Goal: Task Accomplishment & Management: Use online tool/utility

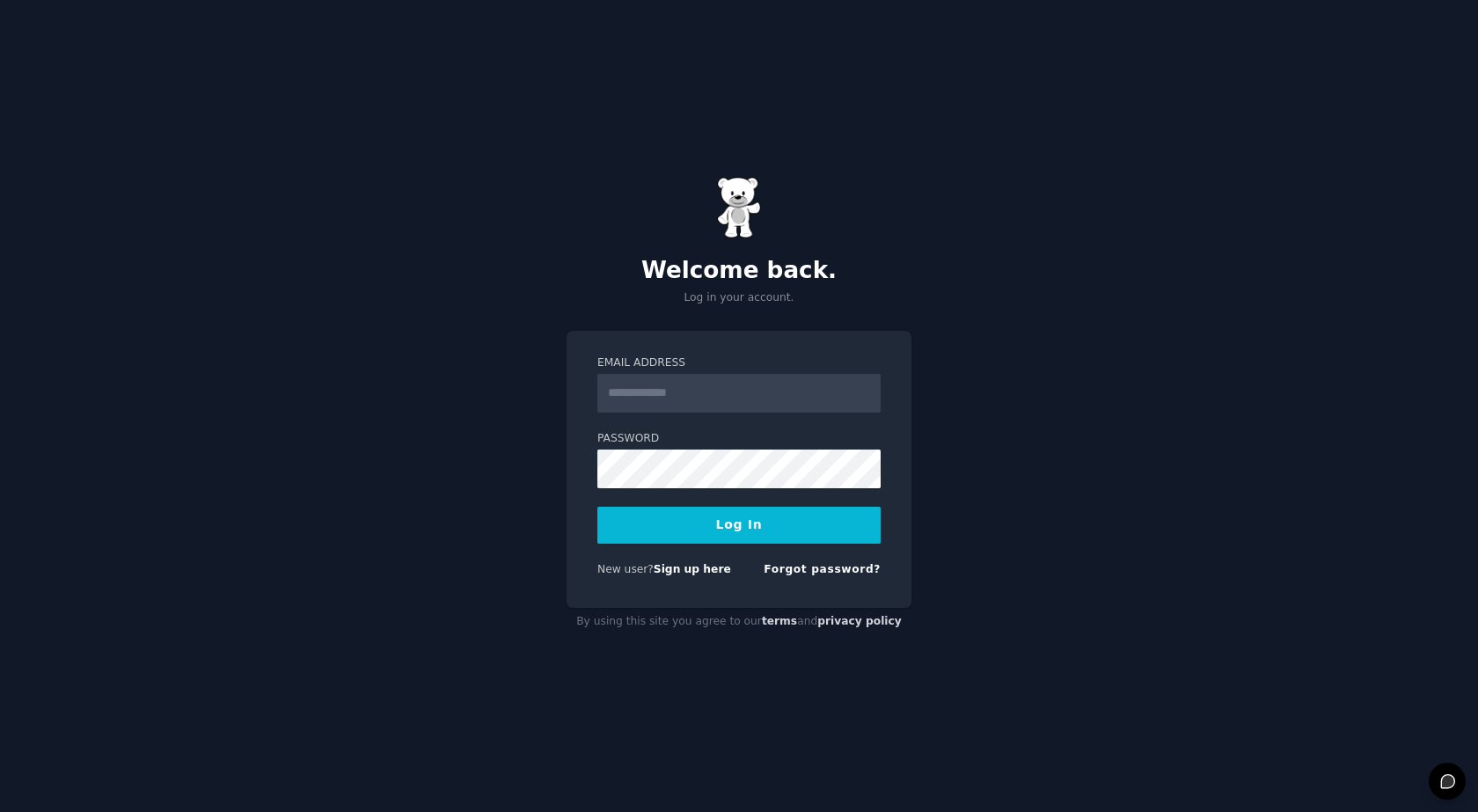
click at [761, 389] on input "Email Address" at bounding box center [739, 393] width 284 height 39
type input "**********"
click at [598, 506] on button "Log In" at bounding box center [739, 525] width 284 height 37
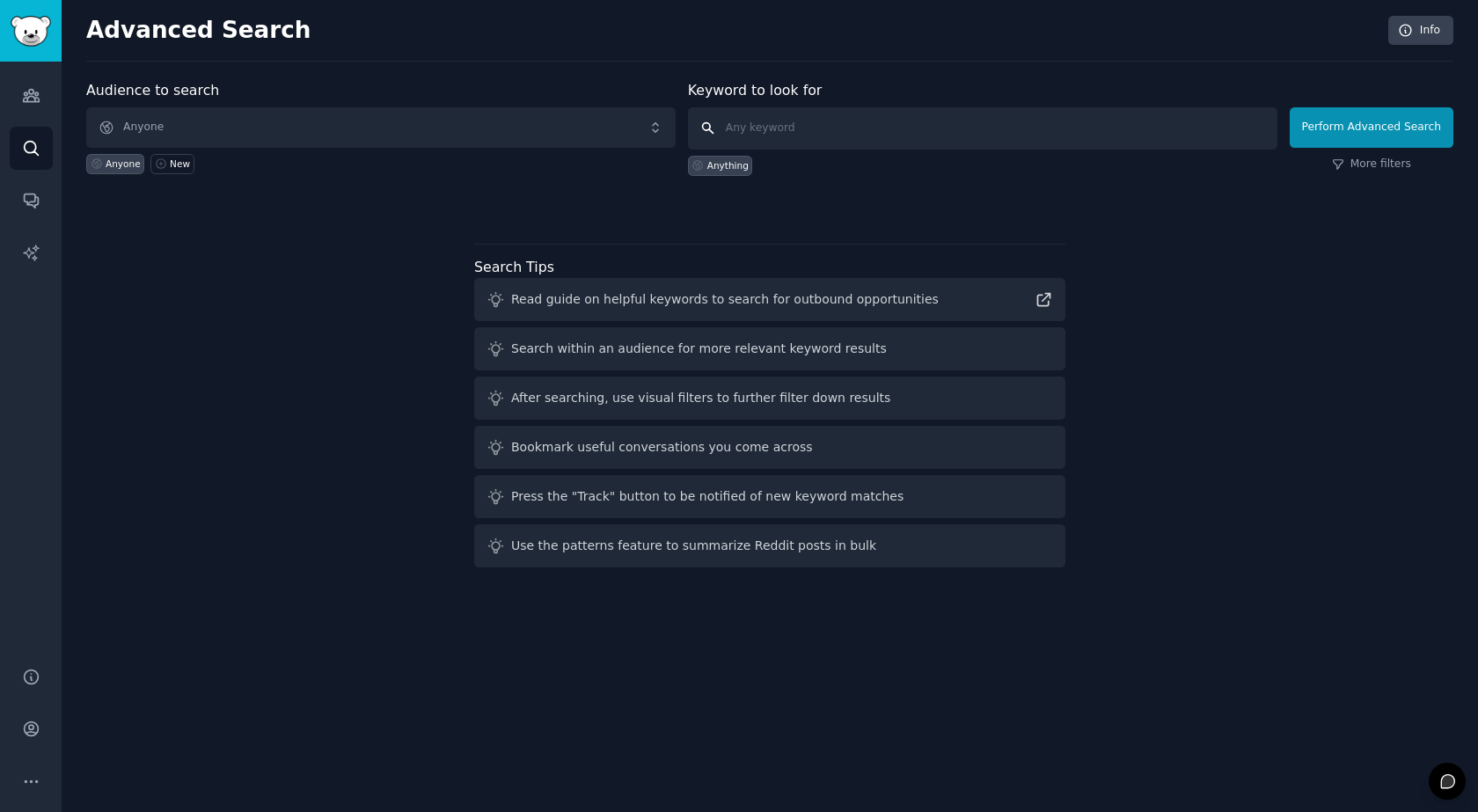
click at [1063, 141] on input "text" at bounding box center [983, 128] width 589 height 42
type input "airline routes"
click at [1429, 128] on button "Perform Advanced Search" at bounding box center [1372, 128] width 163 height 40
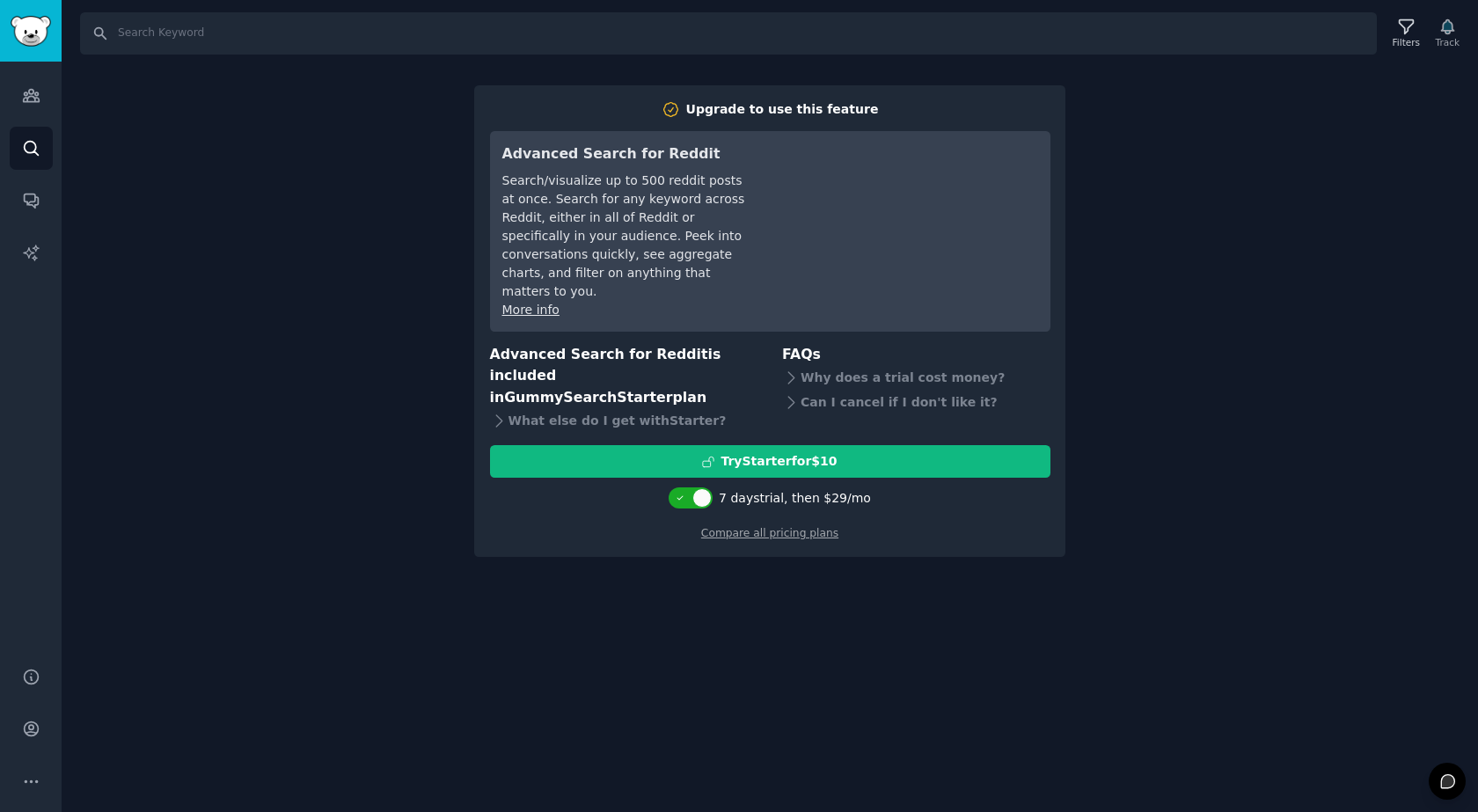
click at [255, 172] on div "Search Filters Track Upgrade to use this feature Advanced Search for Reddit Sea…" at bounding box center [769, 406] width 1416 height 812
click at [41, 98] on link "Audiences" at bounding box center [31, 95] width 43 height 43
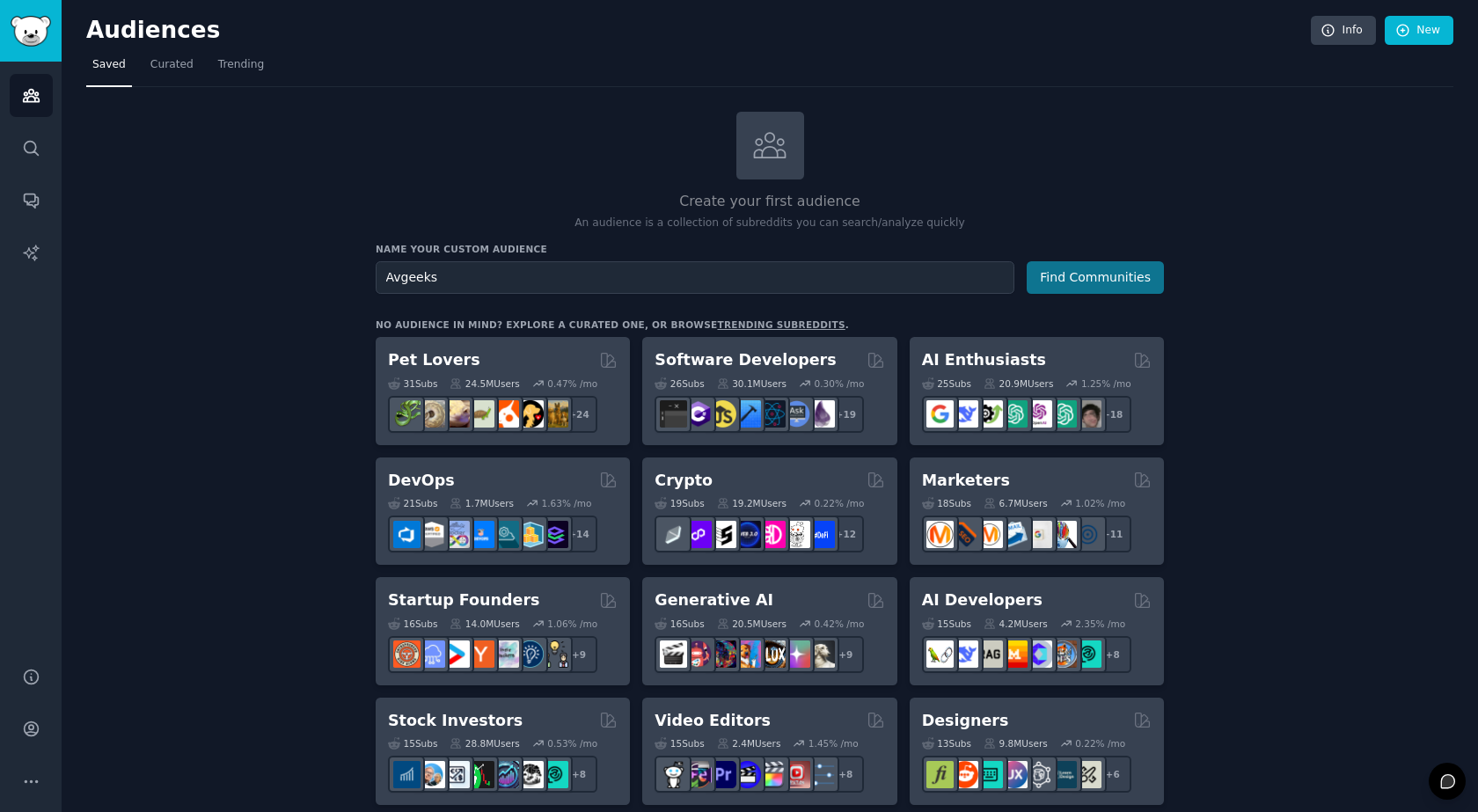
type input "Avgeeks"
click at [1129, 273] on button "Find Communities" at bounding box center [1096, 277] width 138 height 32
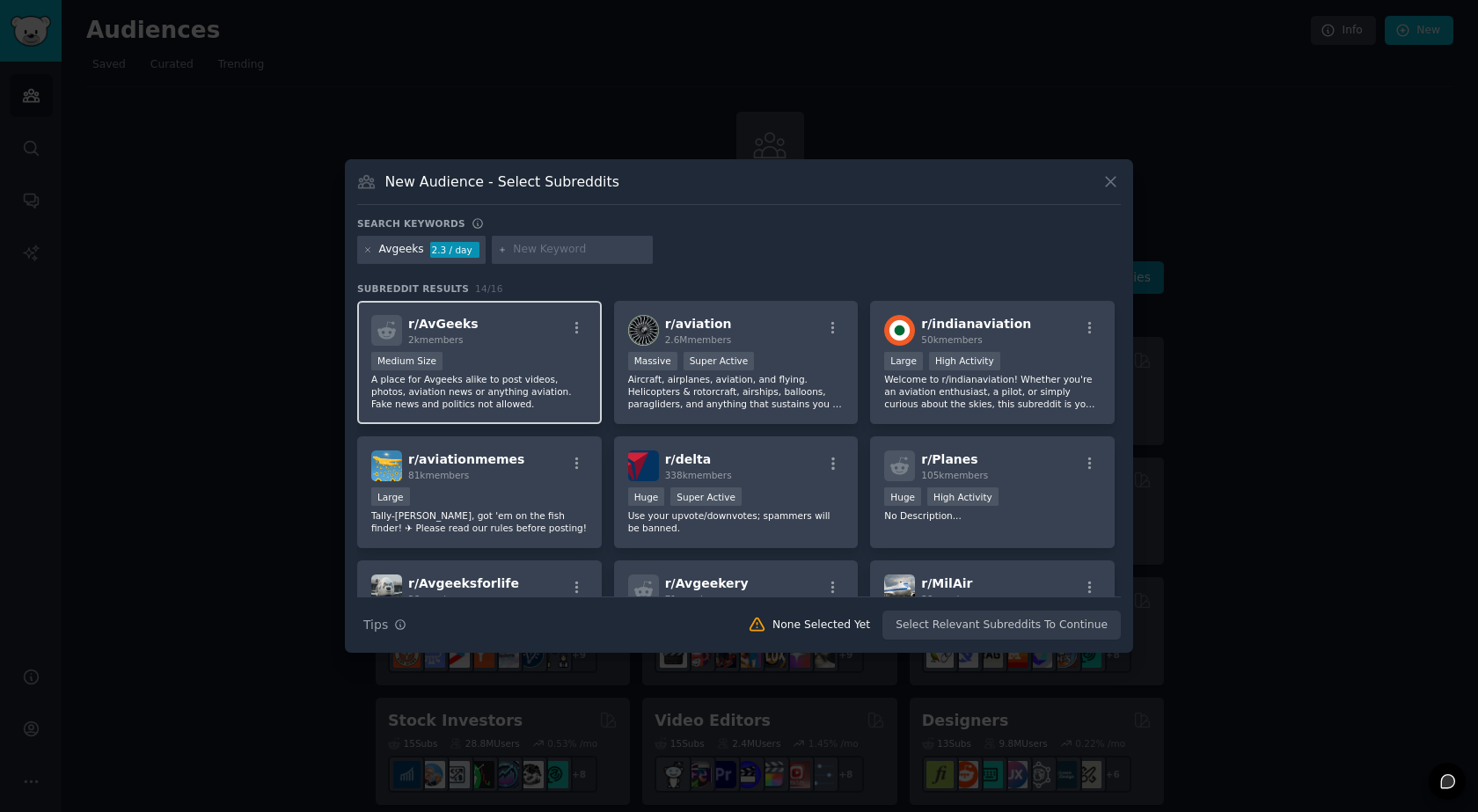
click at [535, 345] on div "r/ AvGeeks 2k members" at bounding box center [479, 330] width 217 height 31
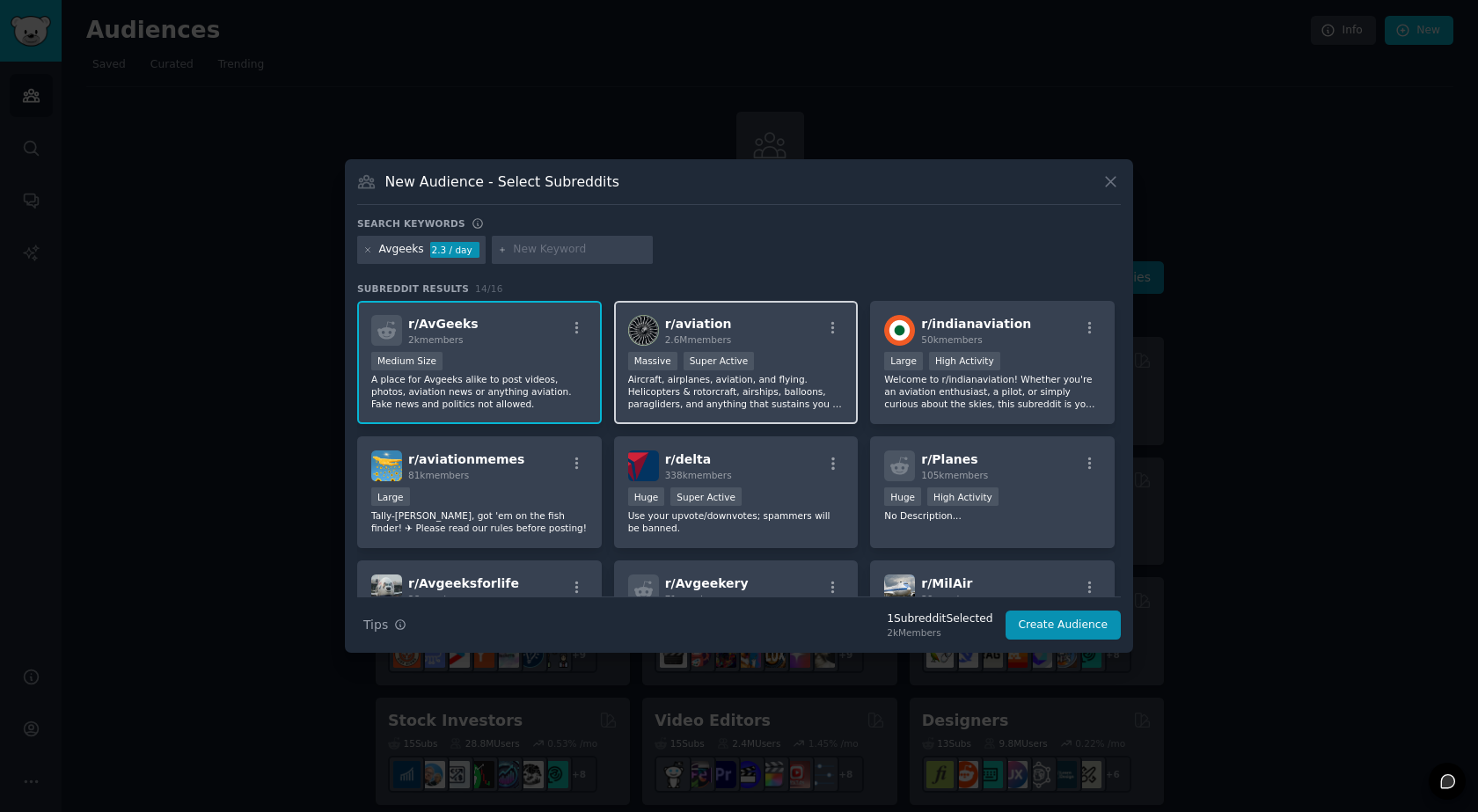
click at [696, 405] on p "Aircraft, airplanes, aviation, and flying. Helicopters & rotorcraft, airships, …" at bounding box center [736, 391] width 217 height 37
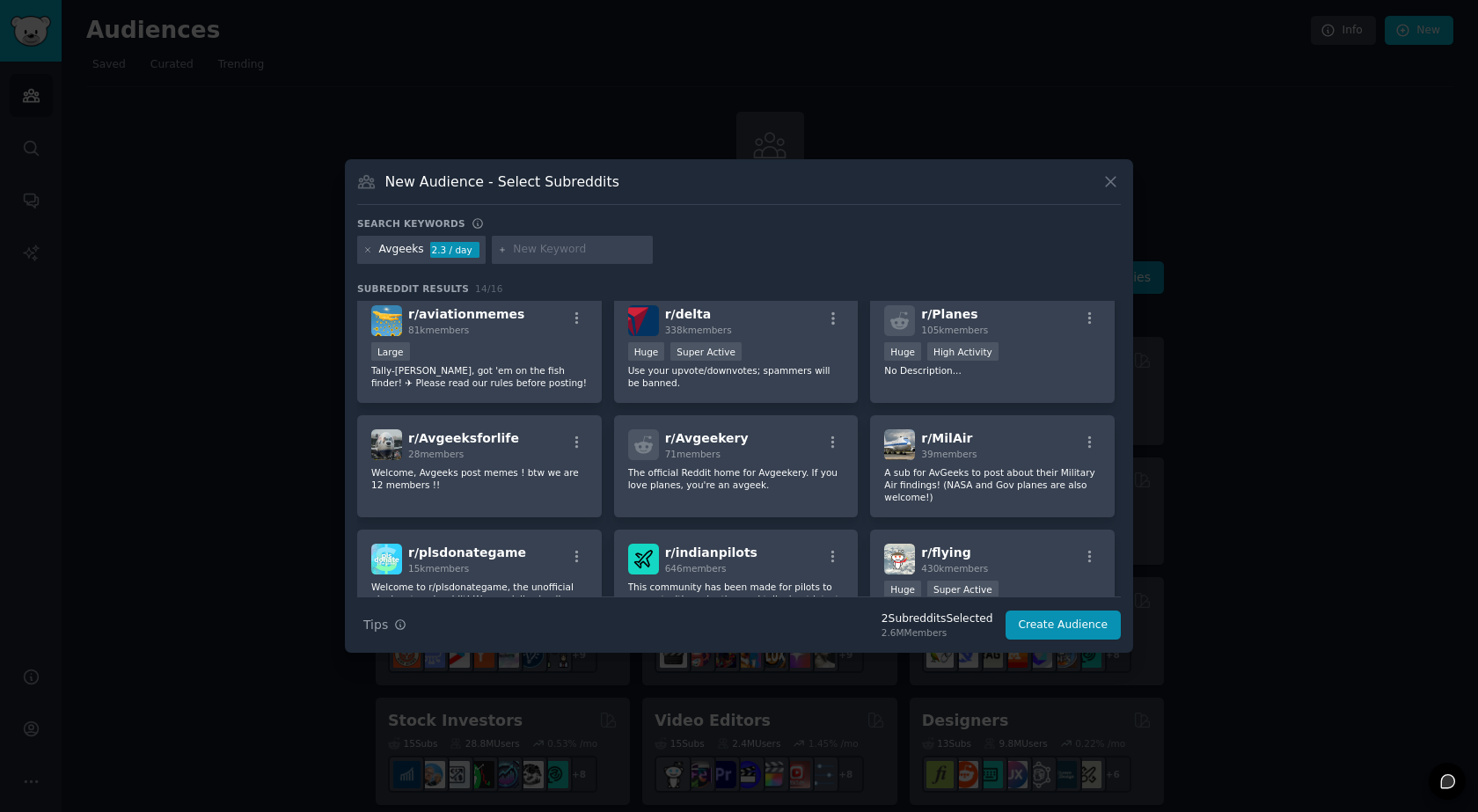
scroll to position [176, 0]
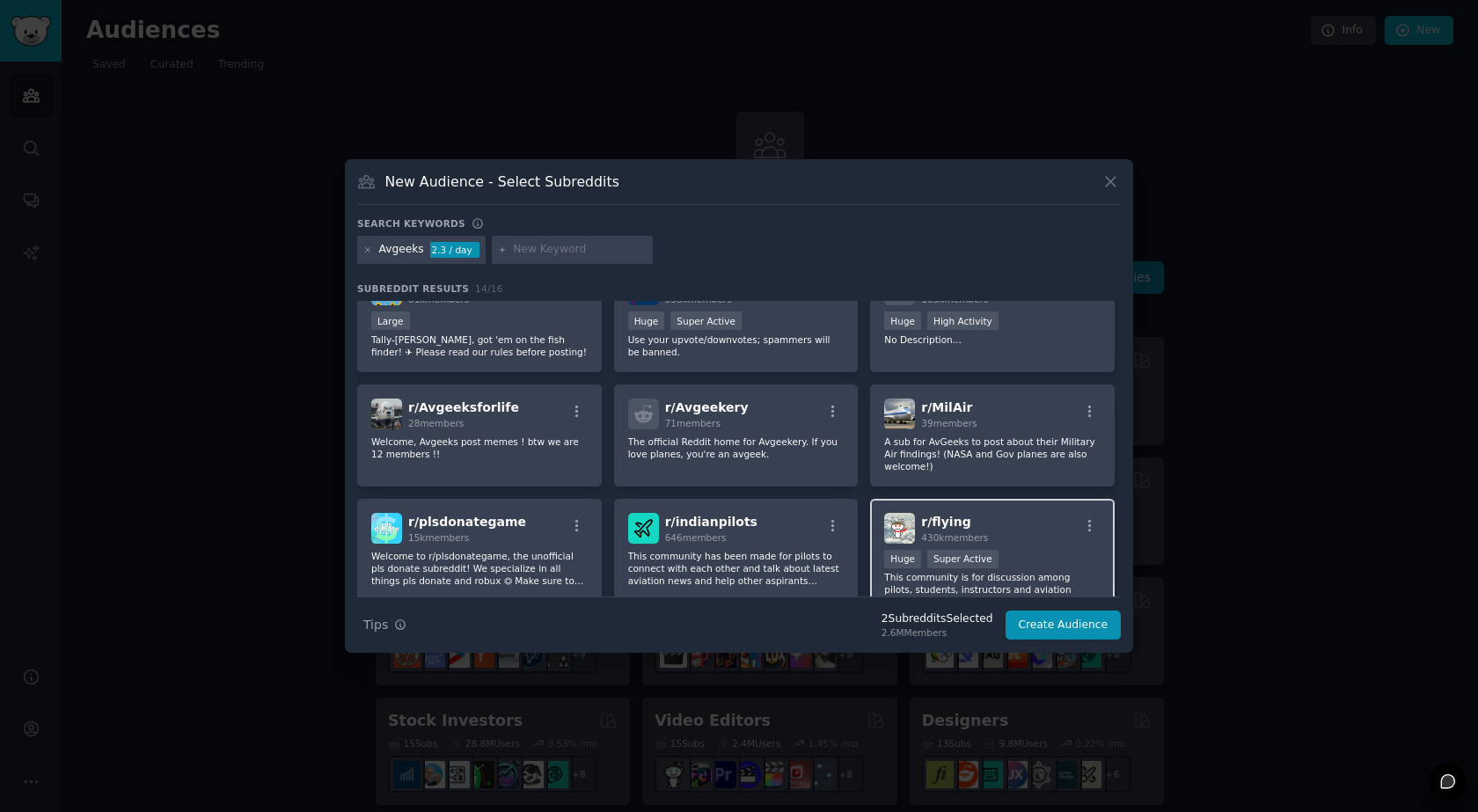
click at [1060, 550] on div "Huge Super Active" at bounding box center [992, 561] width 217 height 22
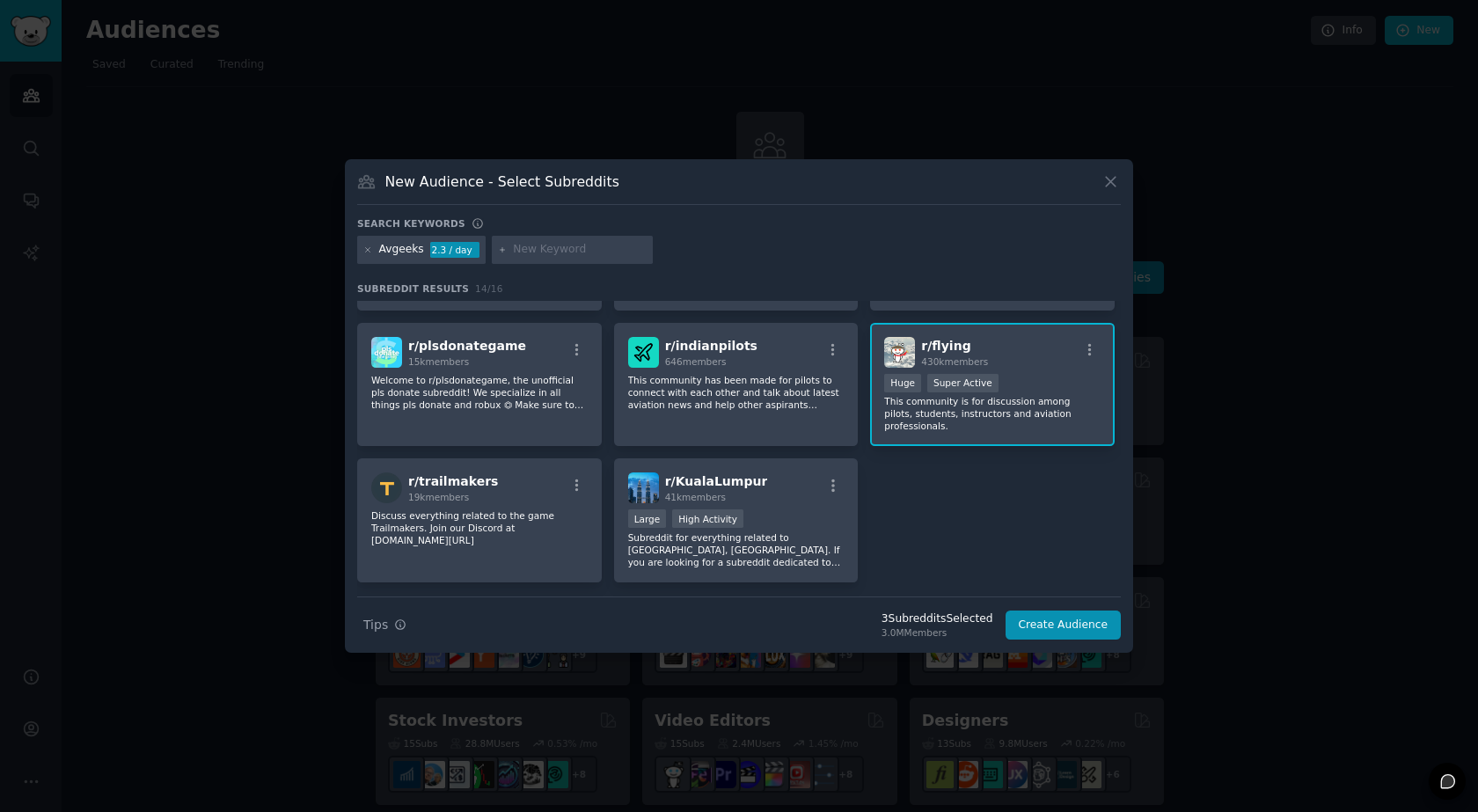
scroll to position [374, 0]
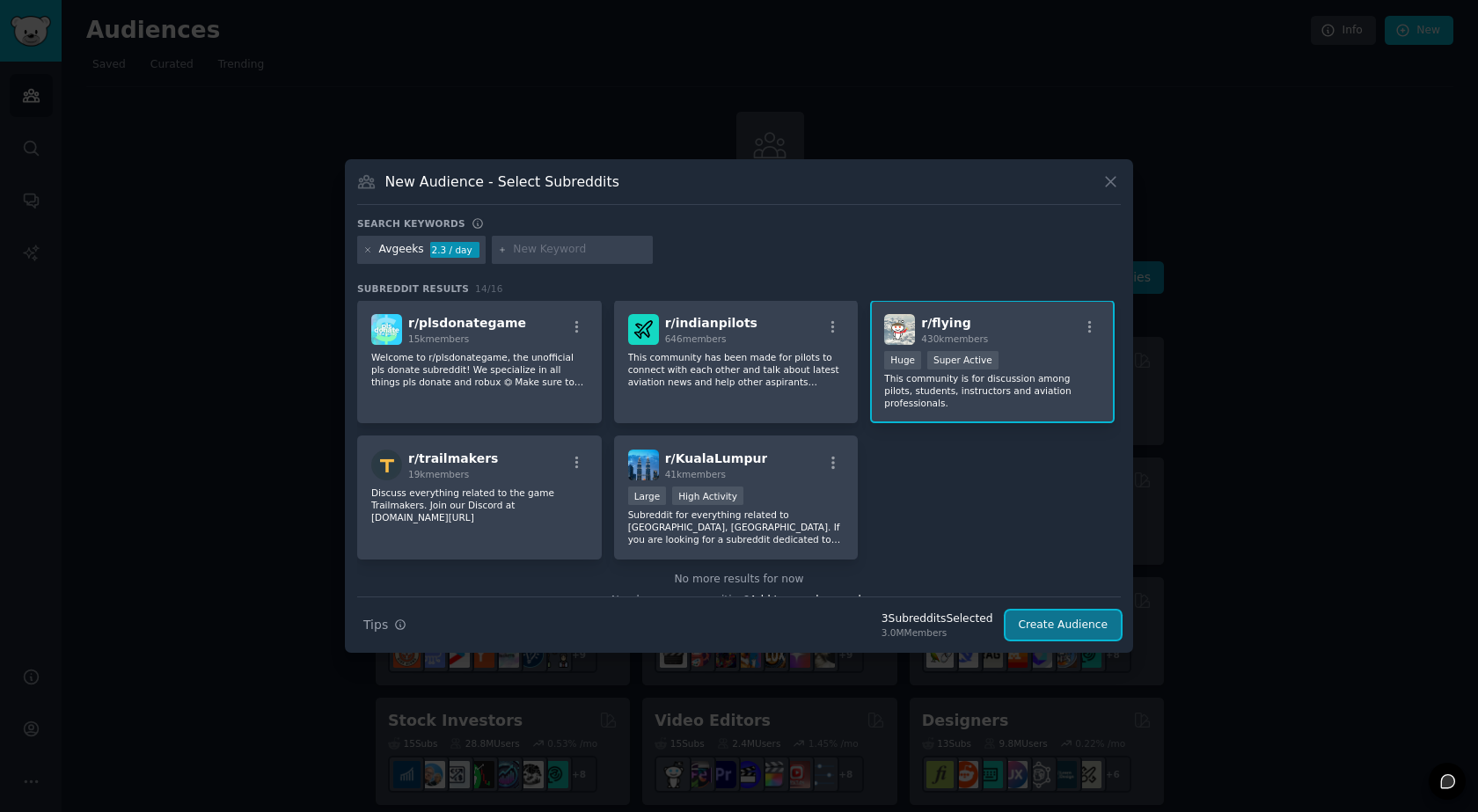
click at [1047, 618] on button "Create Audience" at bounding box center [1064, 625] width 117 height 30
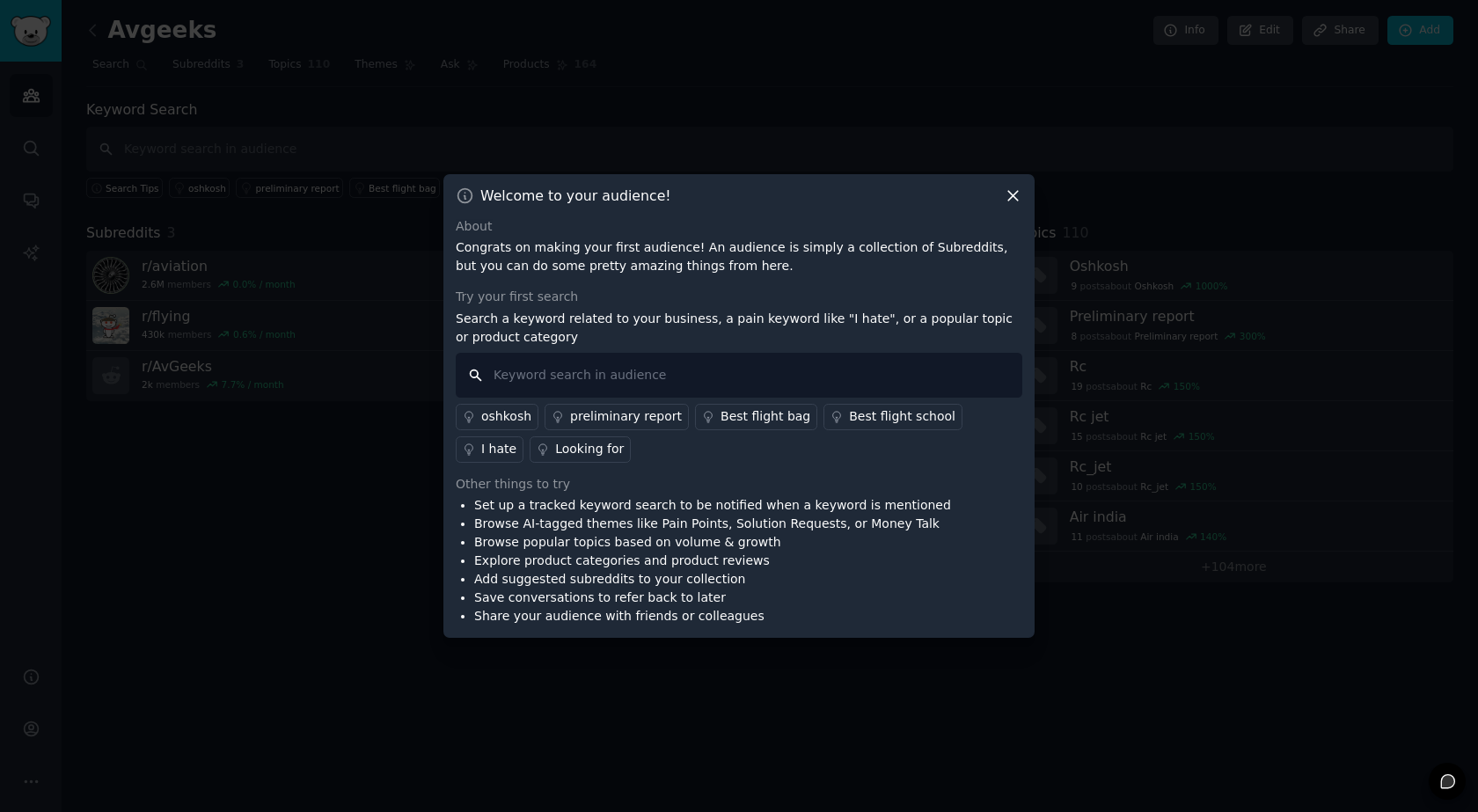
click at [804, 374] on input "text" at bounding box center [738, 374] width 566 height 45
type input "Why Does"
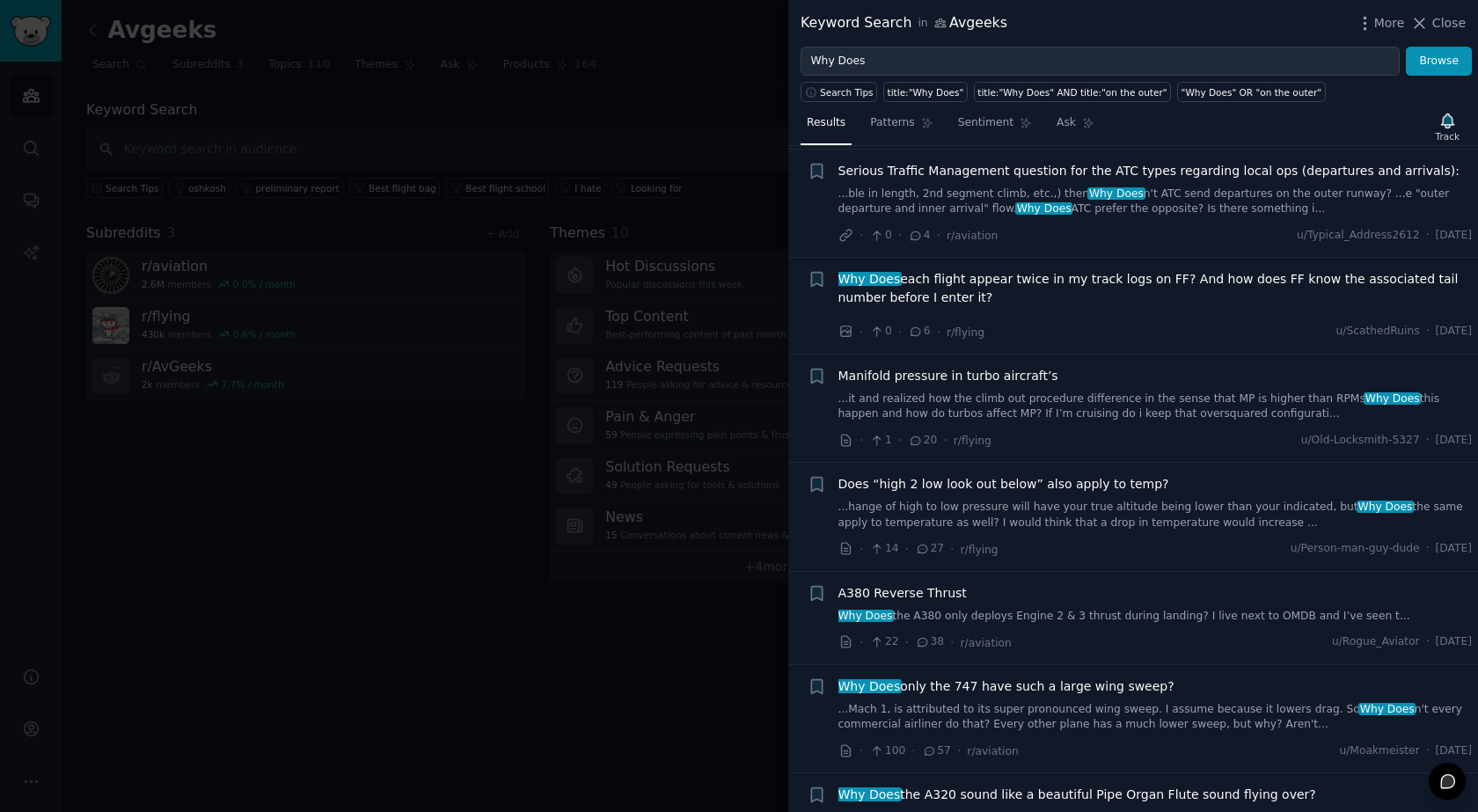
scroll to position [2286, 0]
click at [1429, 24] on icon at bounding box center [1419, 23] width 18 height 18
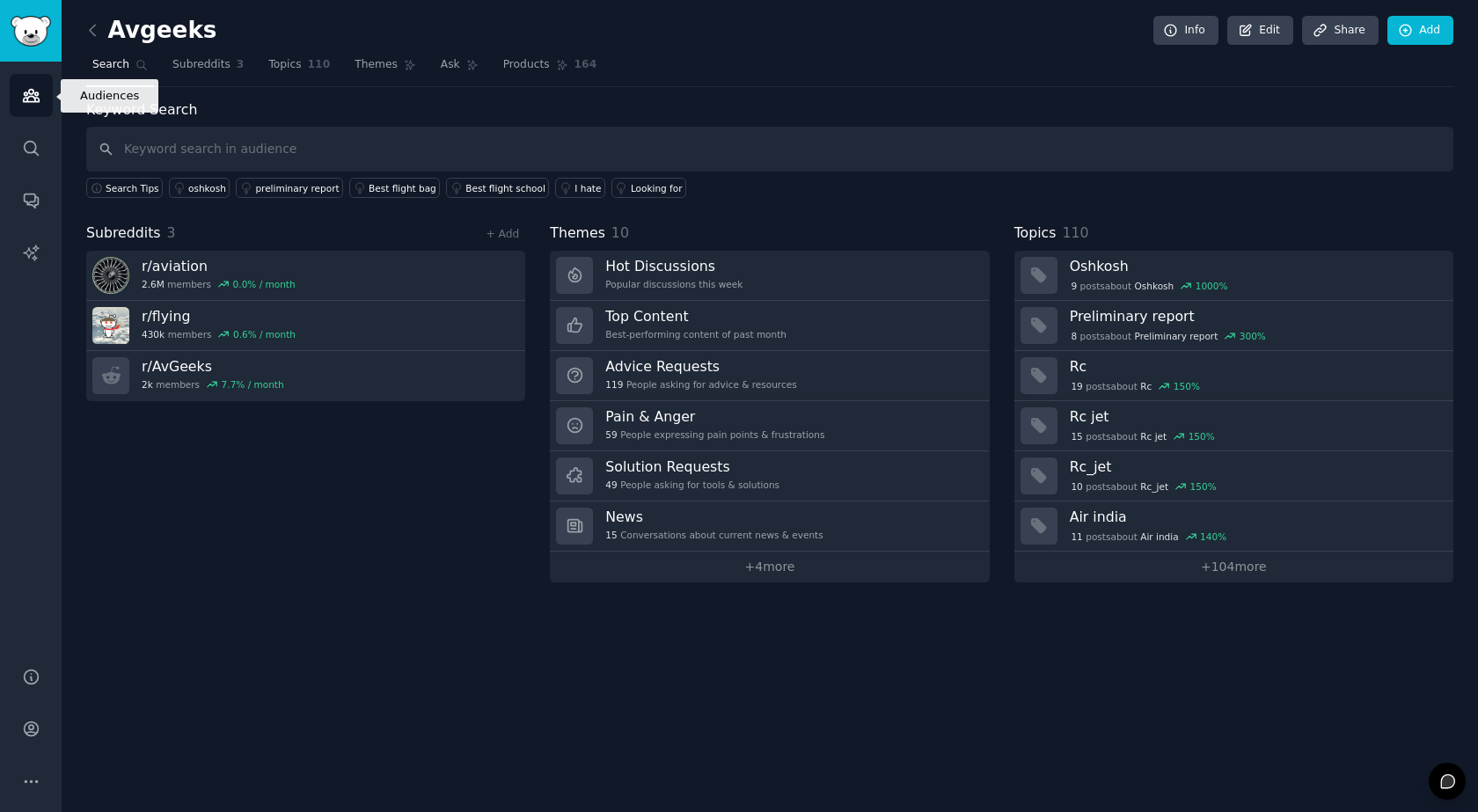
click at [32, 90] on icon "Sidebar" at bounding box center [30, 95] width 16 height 12
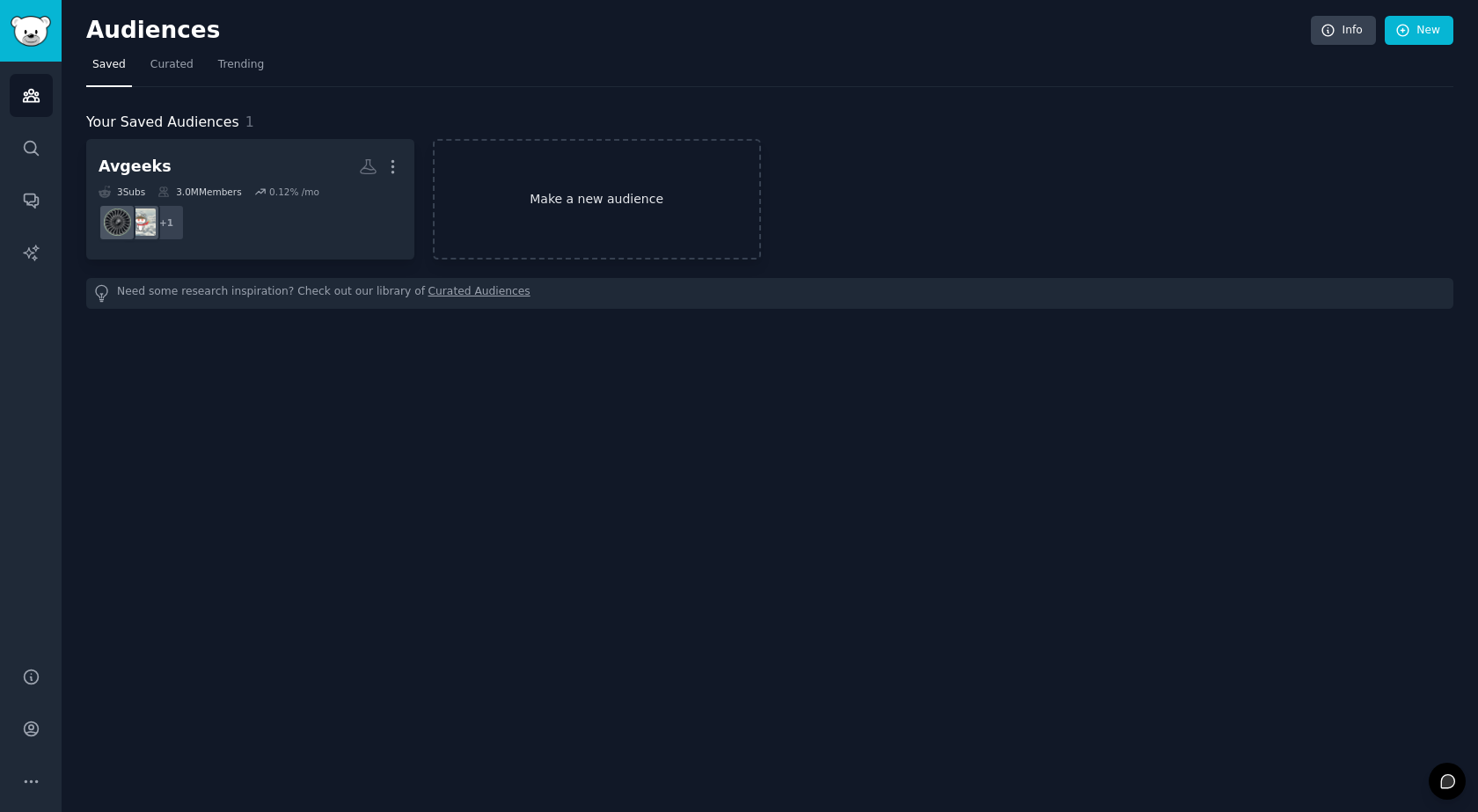
click at [677, 201] on link "Make a new audience" at bounding box center [598, 198] width 329 height 120
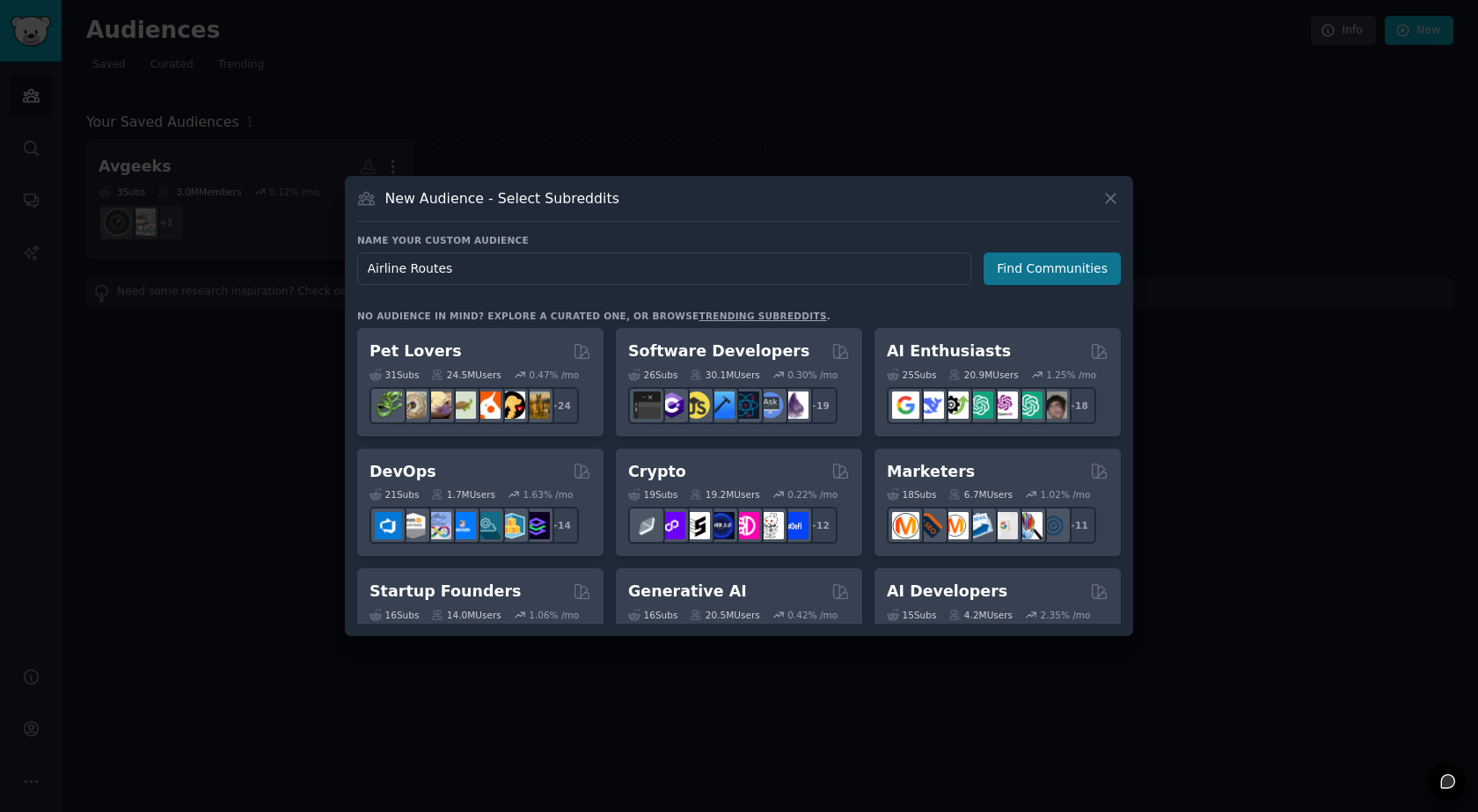
type input "Airline Routes"
click at [1046, 278] on button "Find Communities" at bounding box center [1053, 268] width 138 height 32
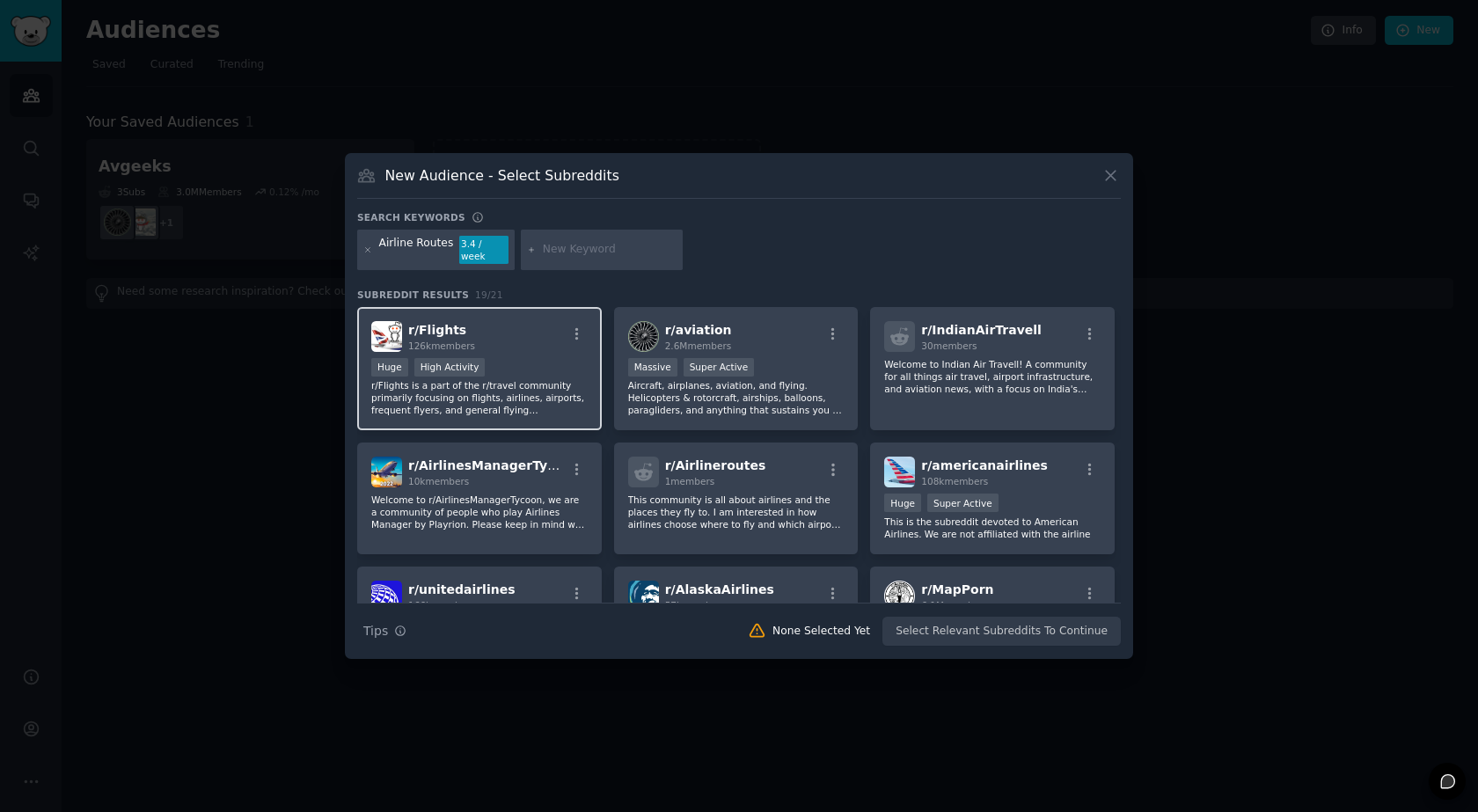
click at [503, 379] on p "r/Flights is a part of the r/travel community primarily focusing on flights, ai…" at bounding box center [479, 397] width 217 height 37
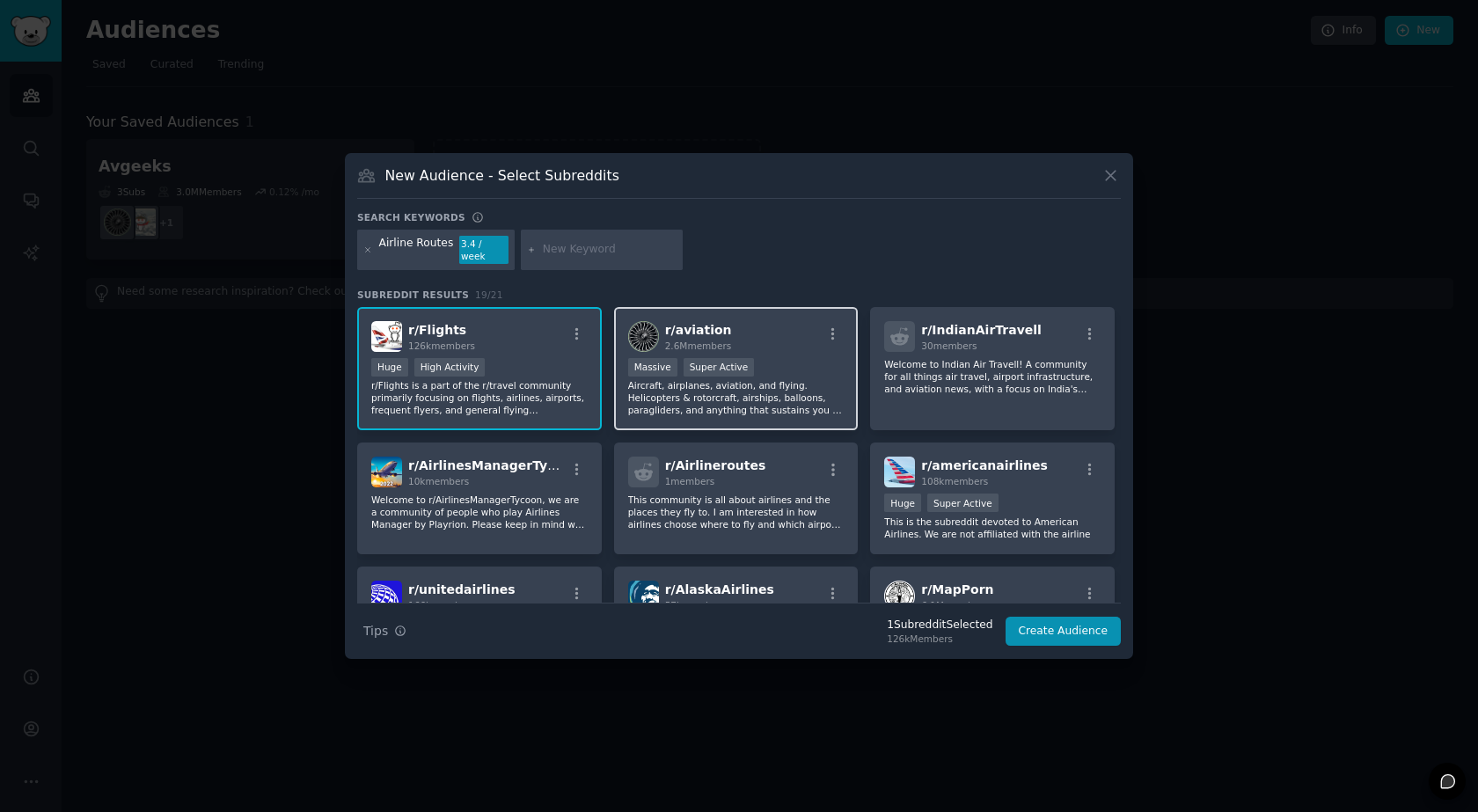
scroll to position [88, 0]
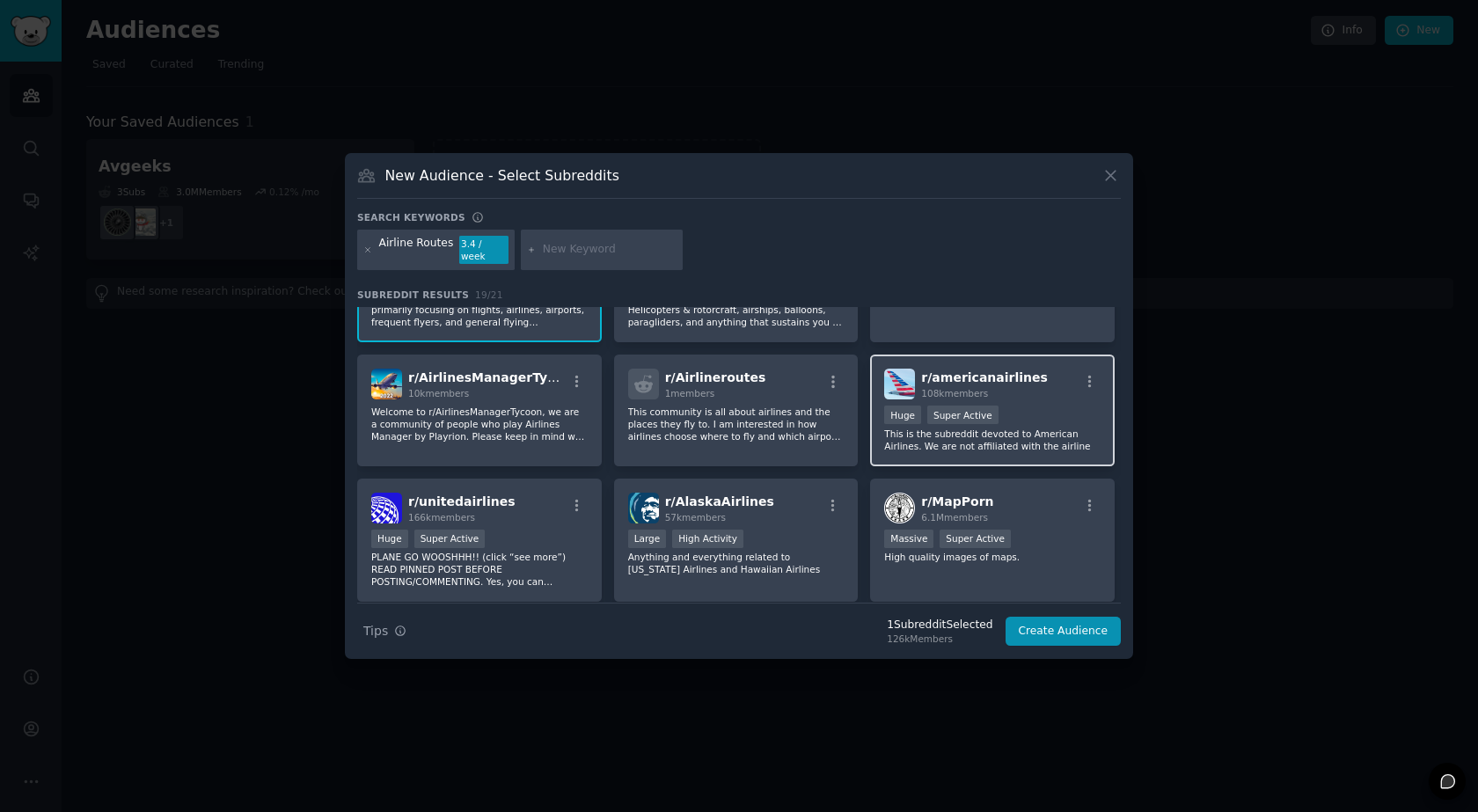
click at [931, 434] on p "This is the subreddit devoted to American Airlines. We are not affiliated with …" at bounding box center [992, 439] width 217 height 25
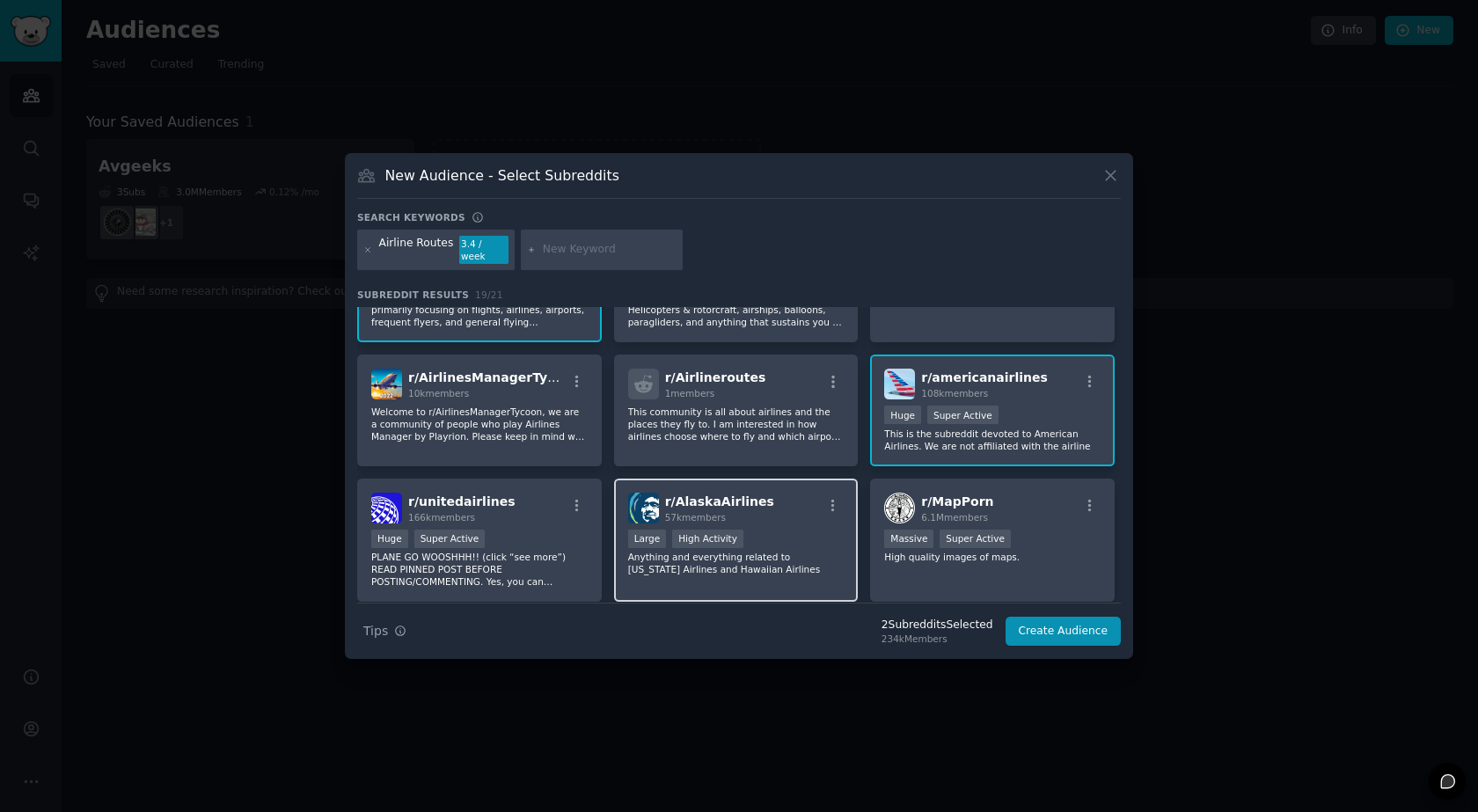
click at [827, 509] on div at bounding box center [834, 507] width 22 height 21
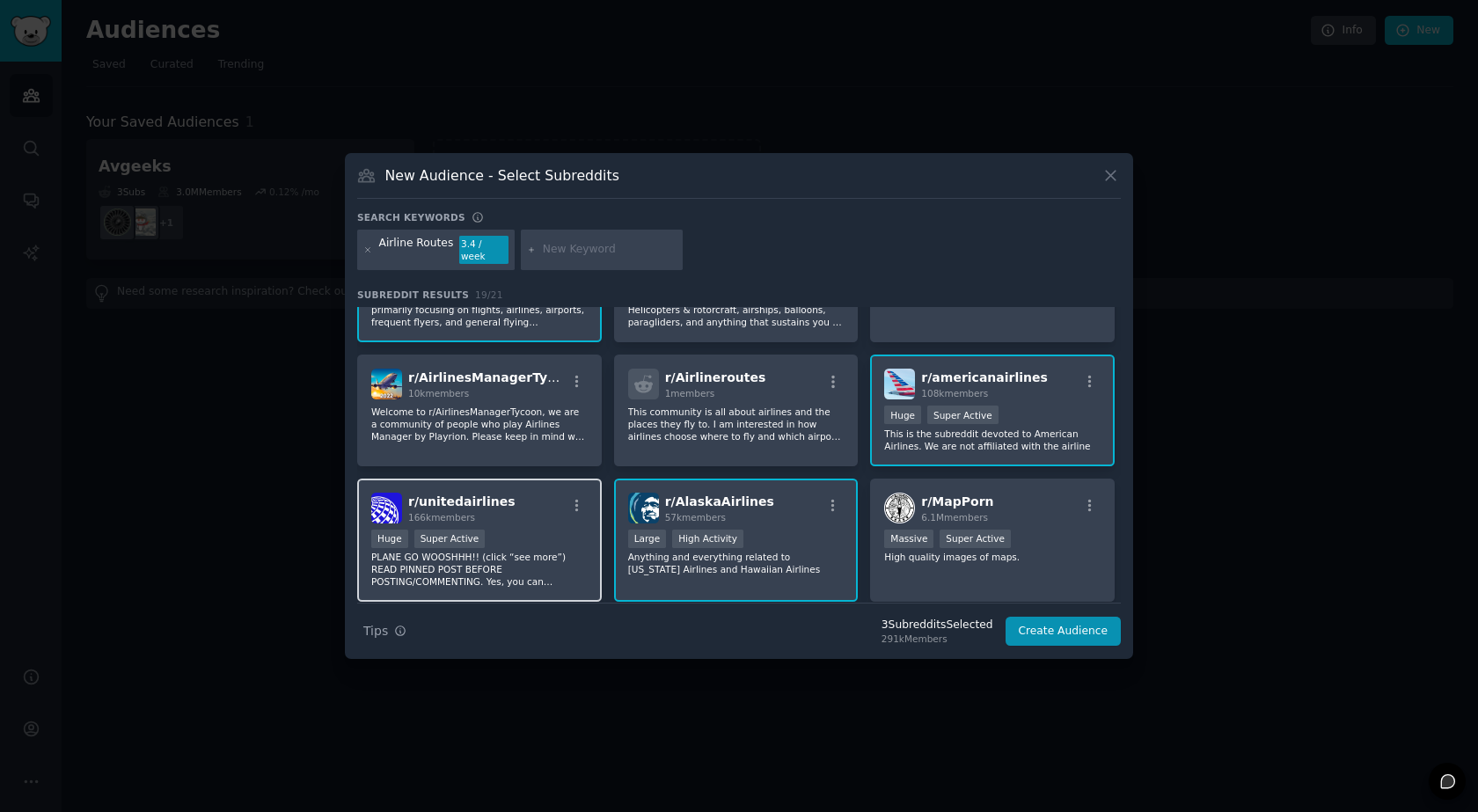
click at [554, 517] on div "r/ unitedairlines 166k members" at bounding box center [479, 508] width 217 height 31
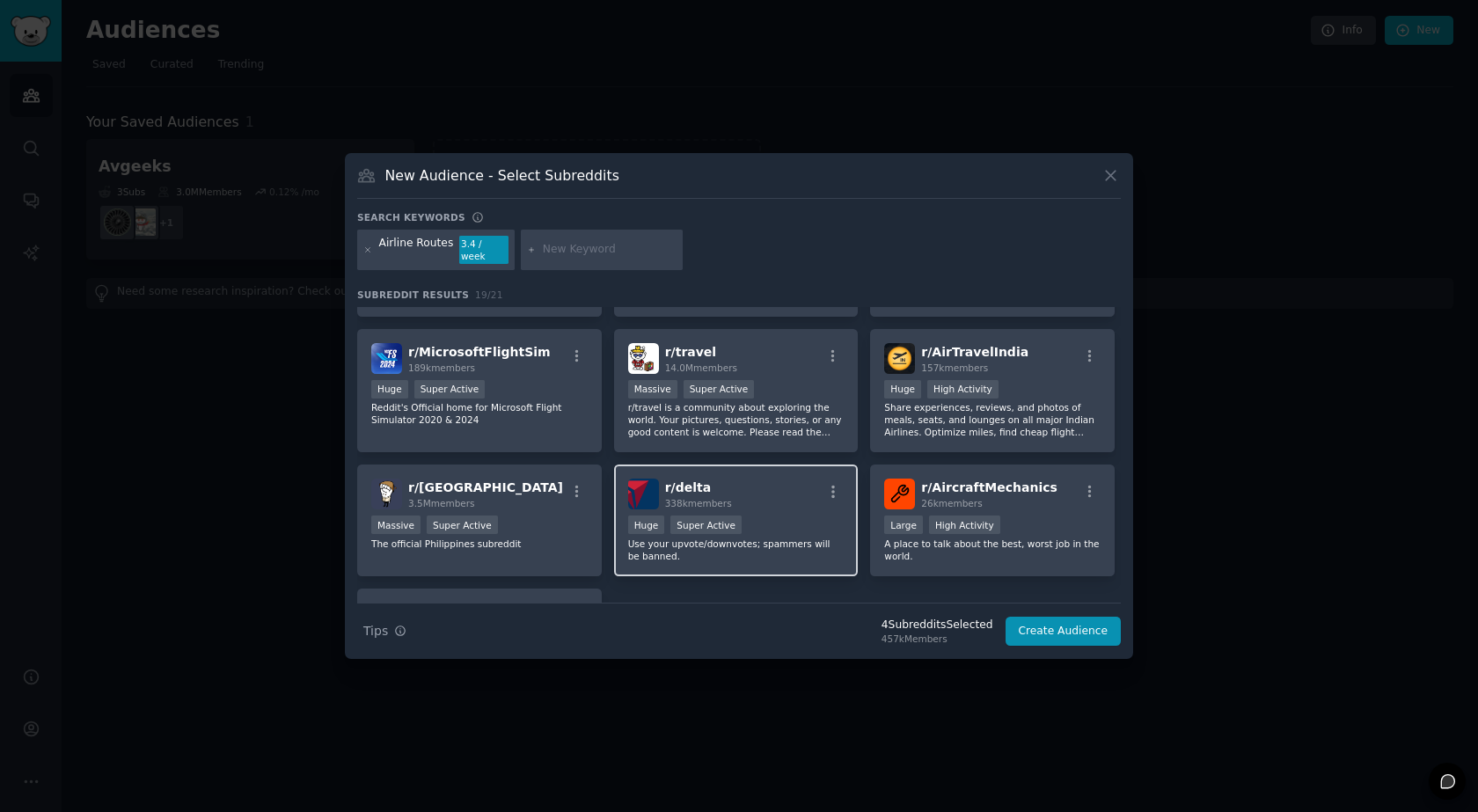
scroll to position [528, 0]
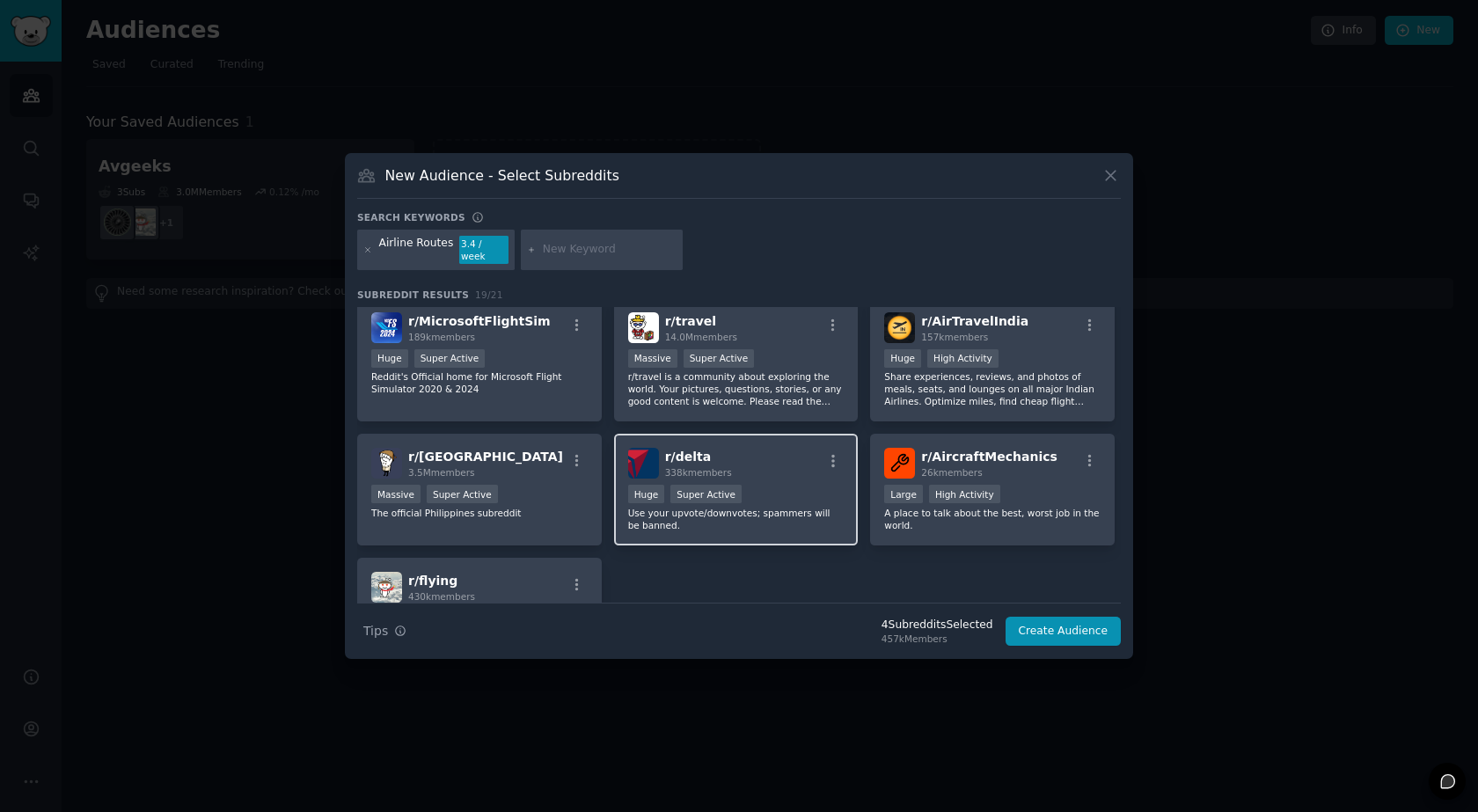
click at [792, 467] on div "r/ delta 338k members" at bounding box center [736, 463] width 217 height 31
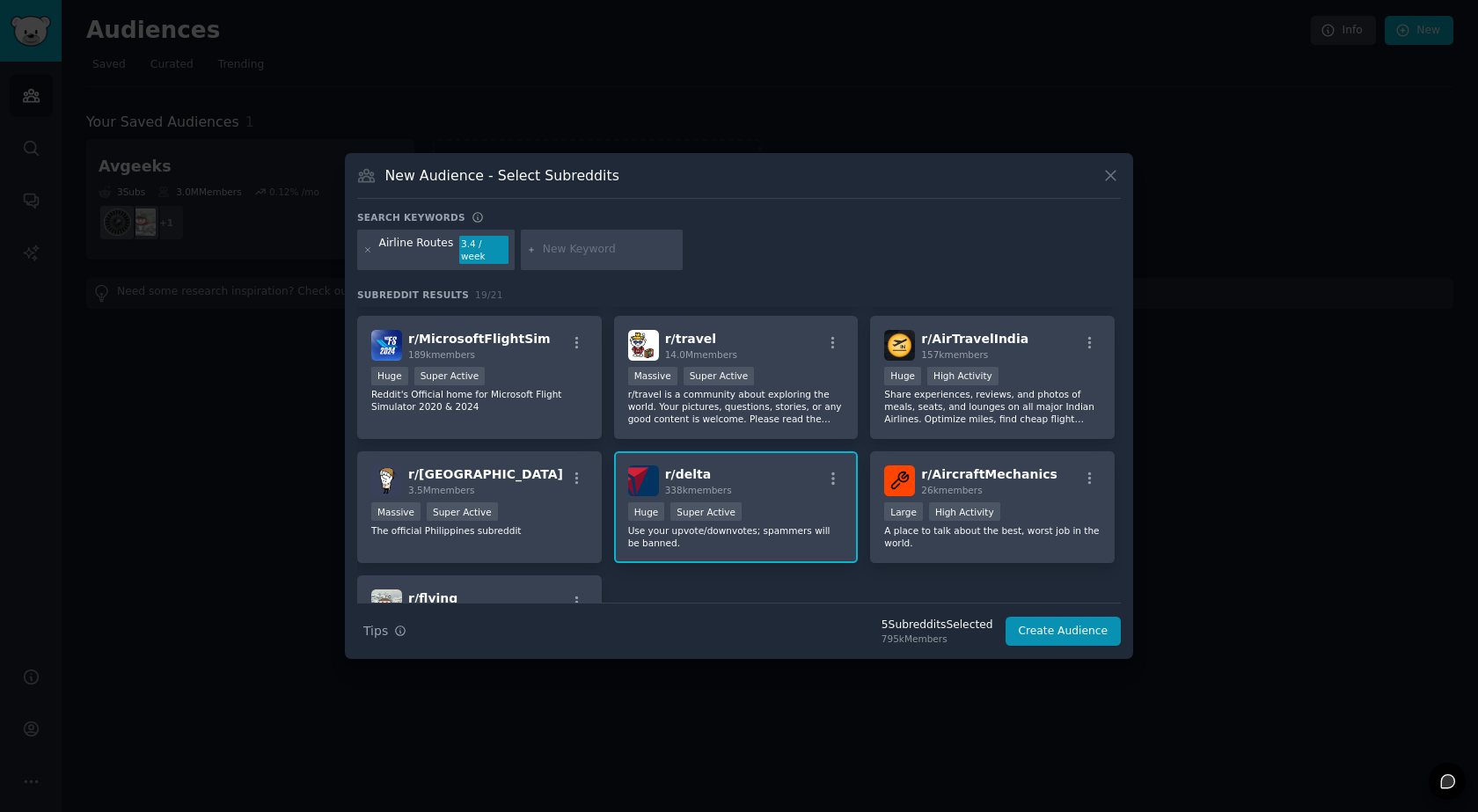
scroll to position [479, 0]
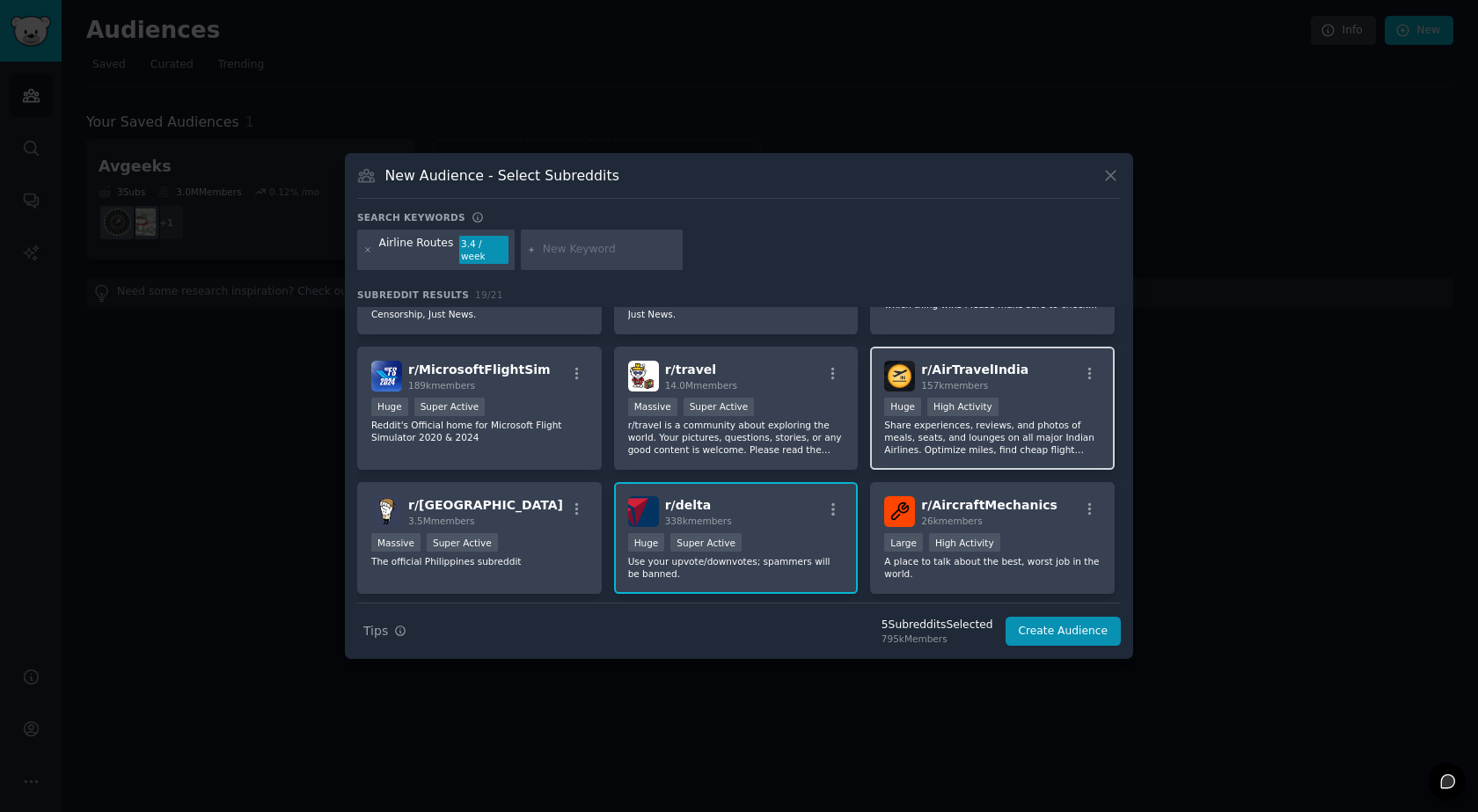
click at [923, 438] on p "Share experiences, reviews, and photos of meals, seats, and lounges on all majo…" at bounding box center [992, 437] width 217 height 37
click at [910, 442] on p "Share experiences, reviews, and photos of meals, seats, and lounges on all majo…" at bounding box center [992, 437] width 217 height 37
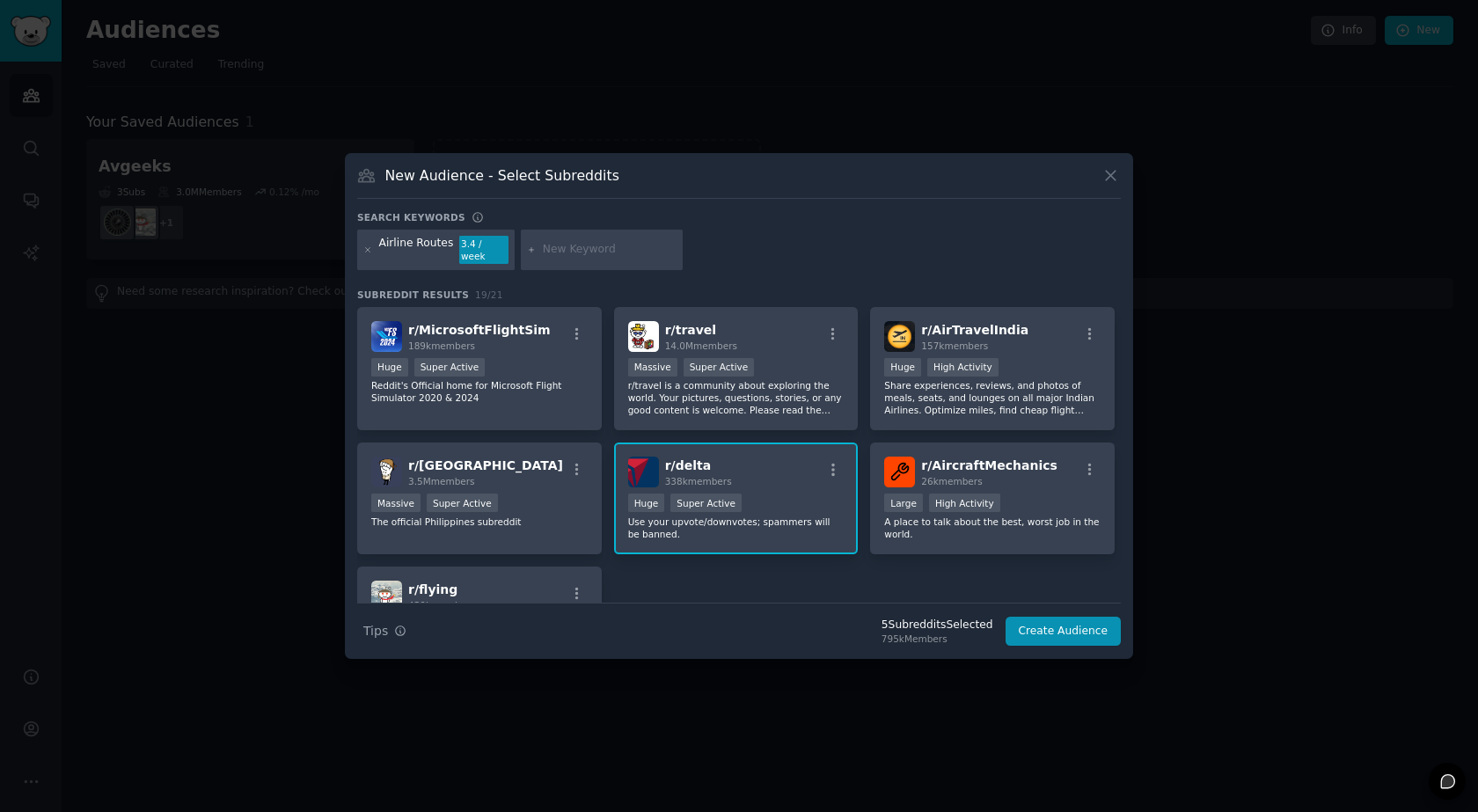
scroll to position [616, 0]
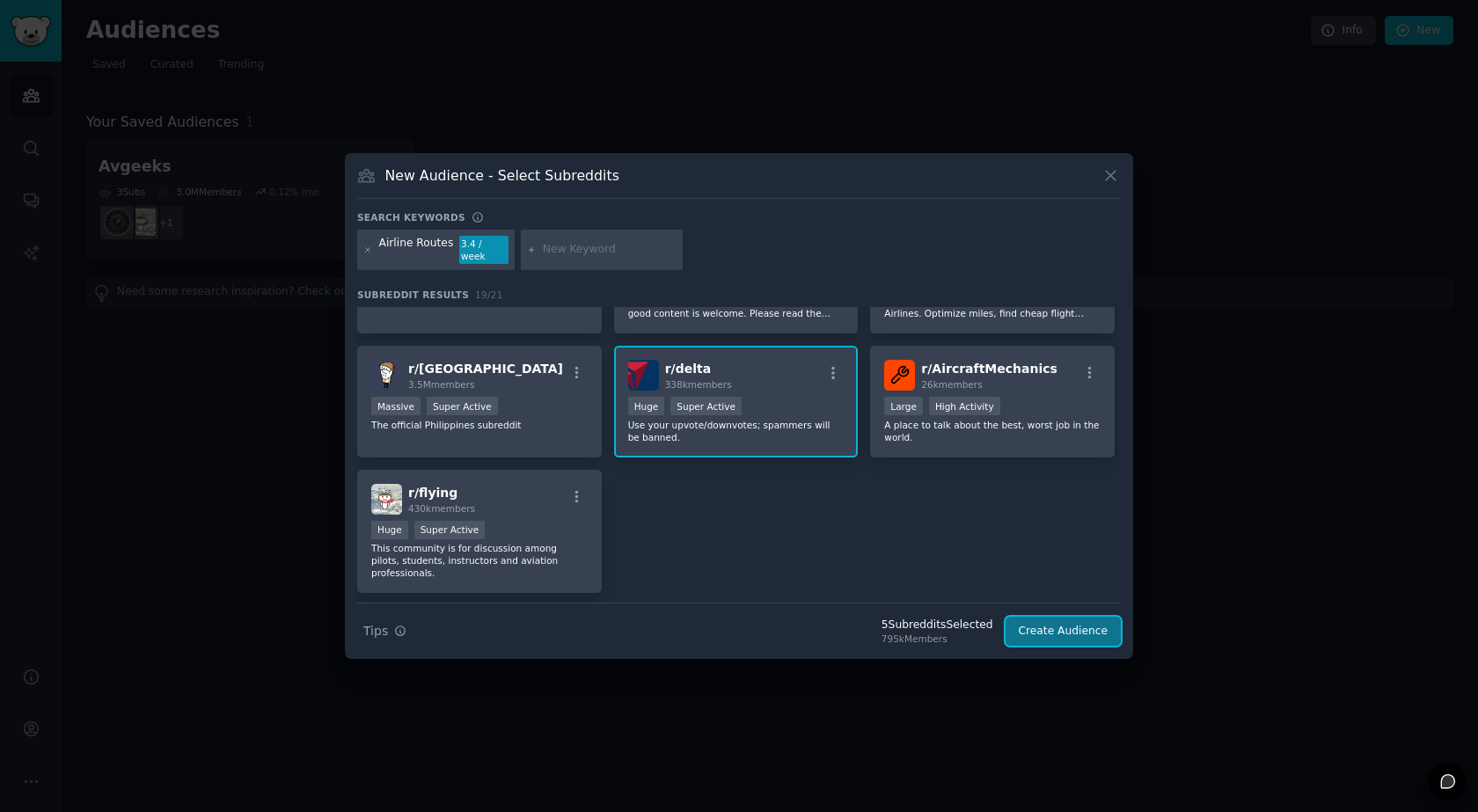
click at [1035, 627] on button "Create Audience" at bounding box center [1064, 631] width 117 height 30
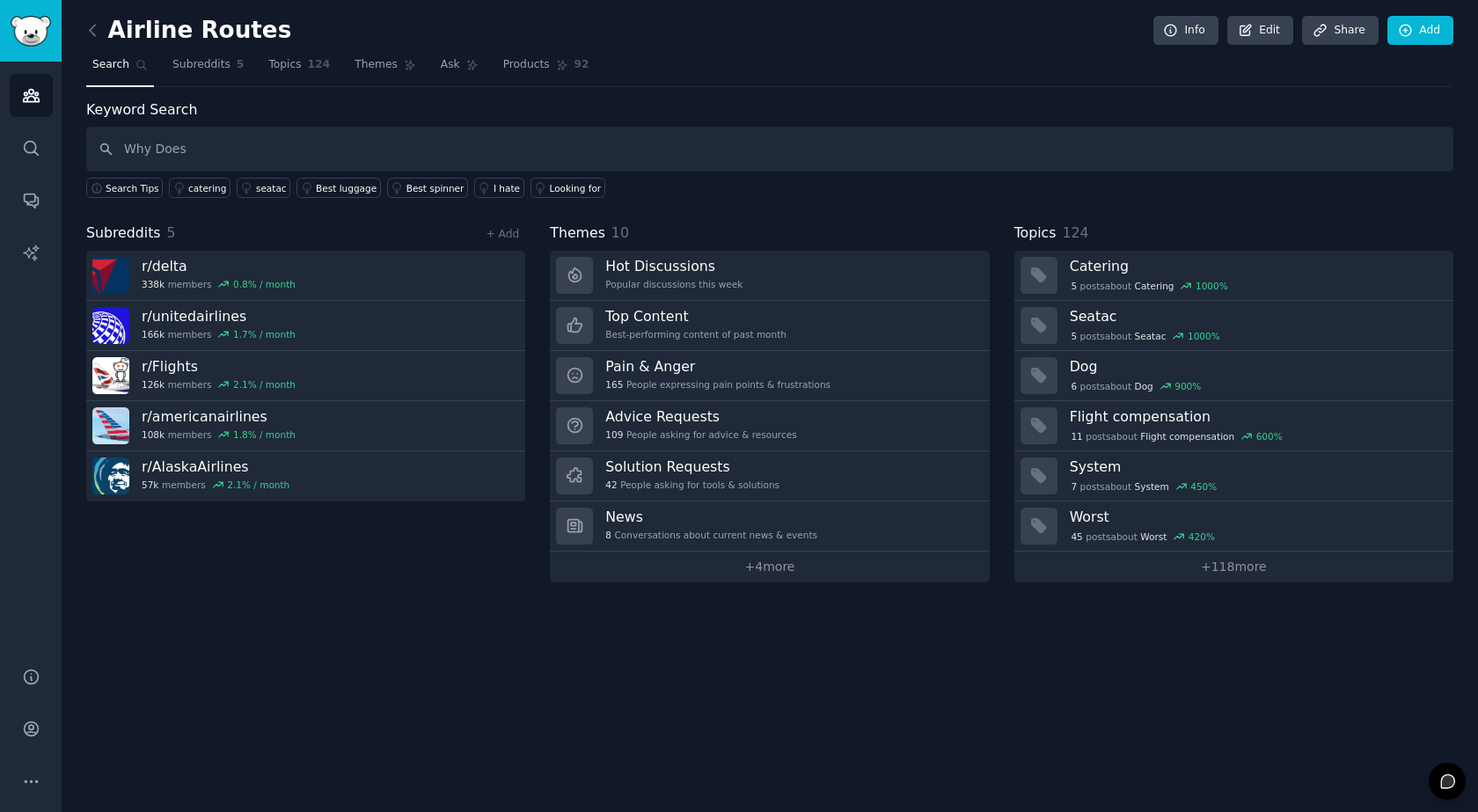
type input "Why Does"
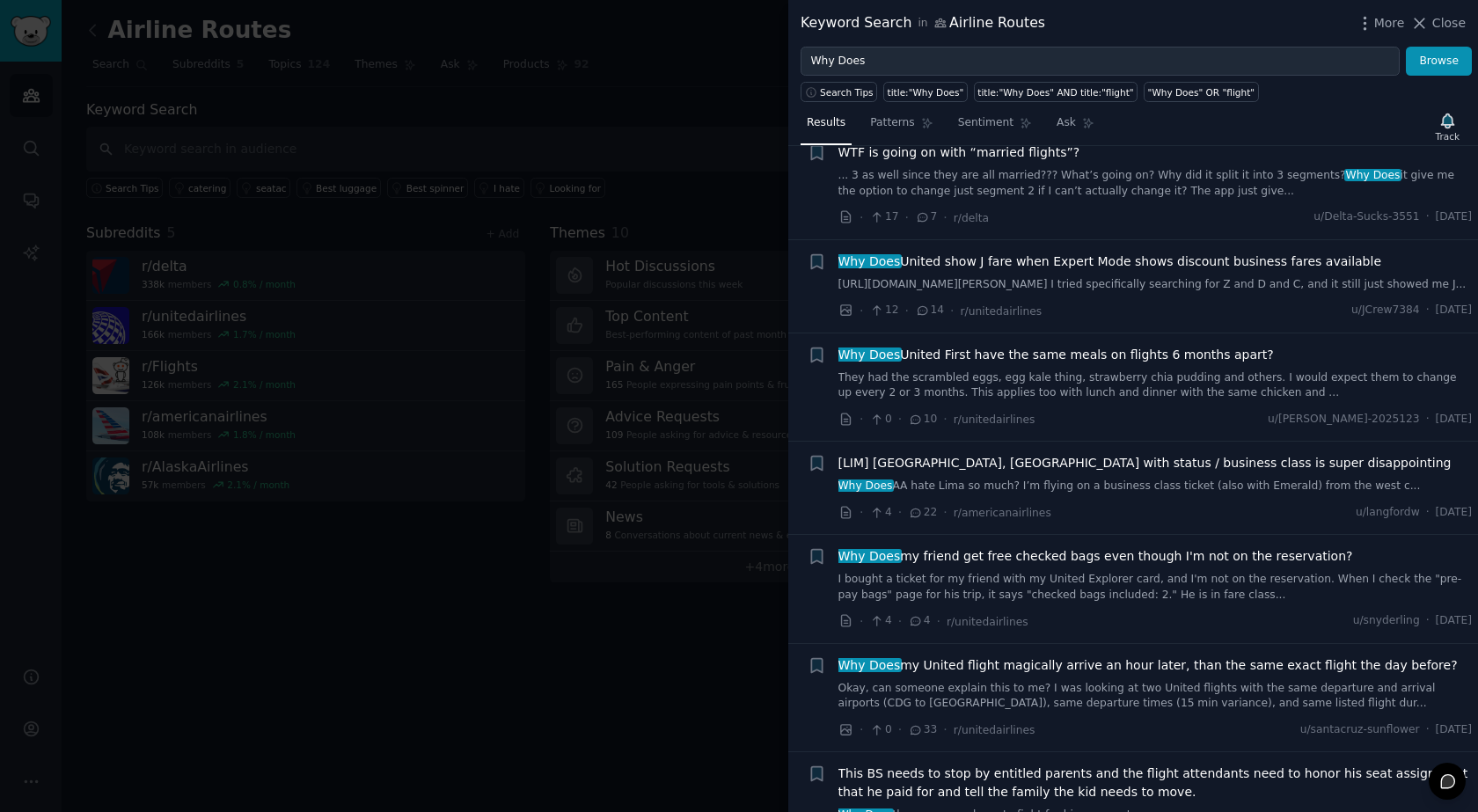
scroll to position [5540, 0]
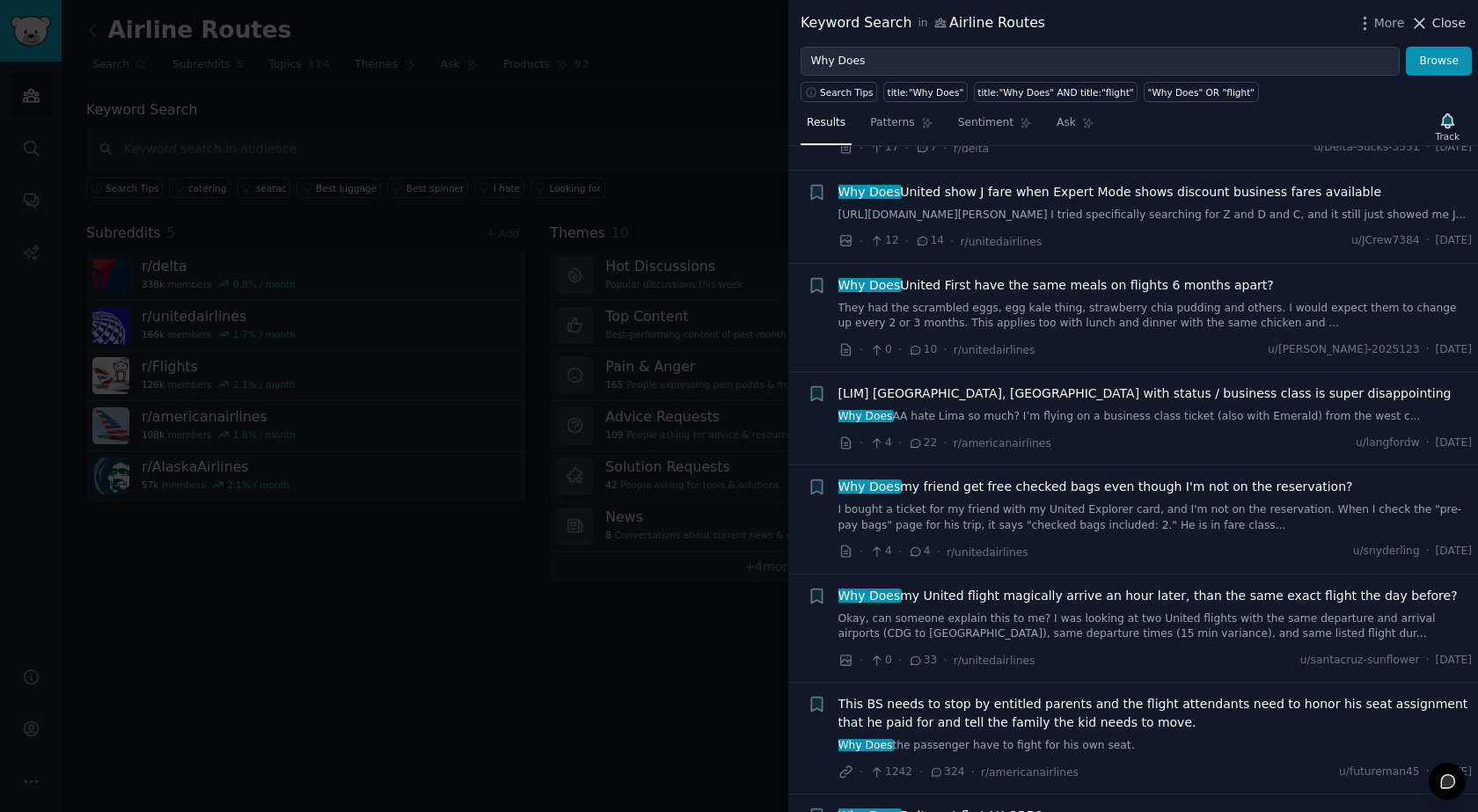
click at [1453, 18] on span "Close" at bounding box center [1449, 23] width 33 height 18
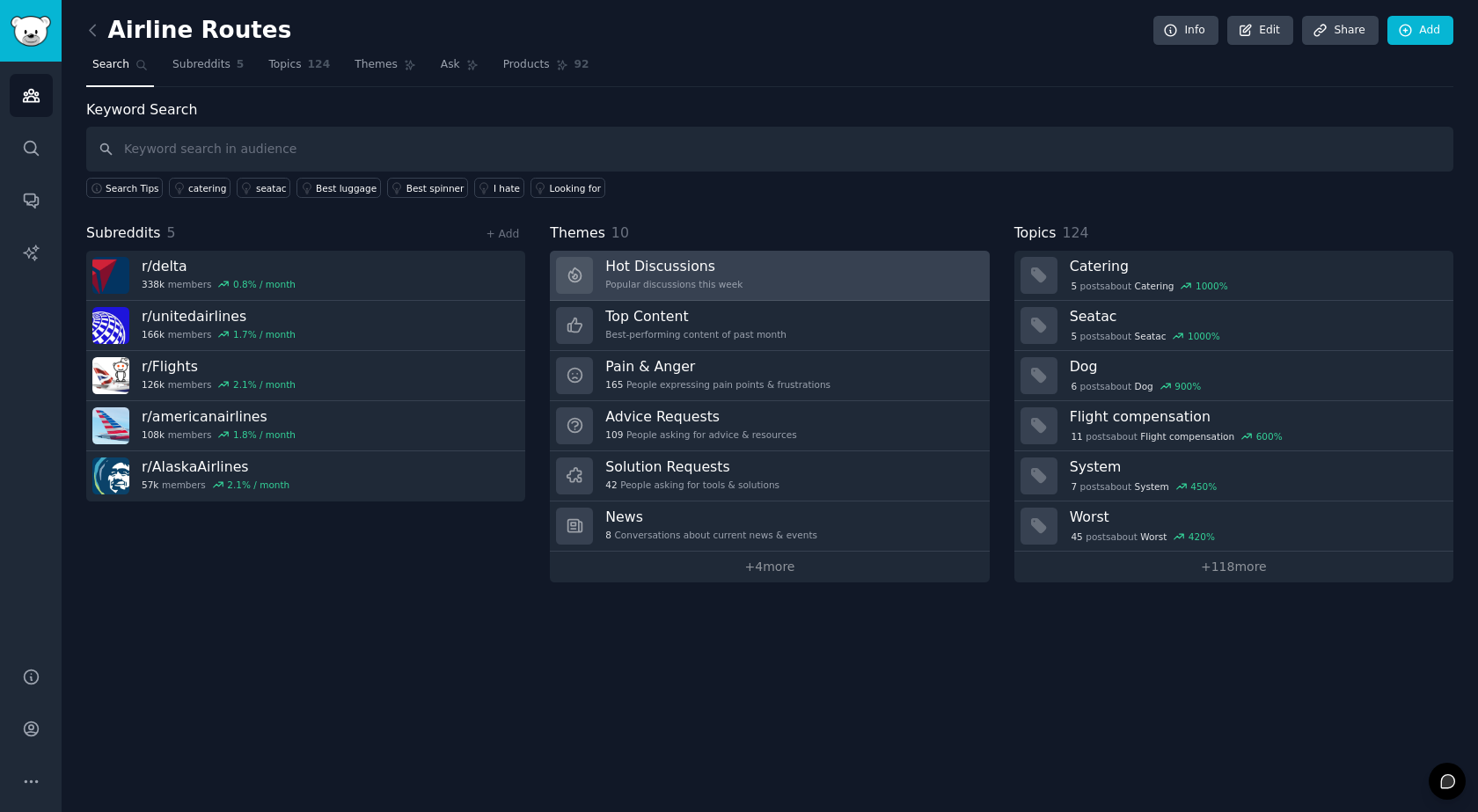
click at [775, 274] on link "Hot Discussions Popular discussions this week" at bounding box center [769, 275] width 439 height 50
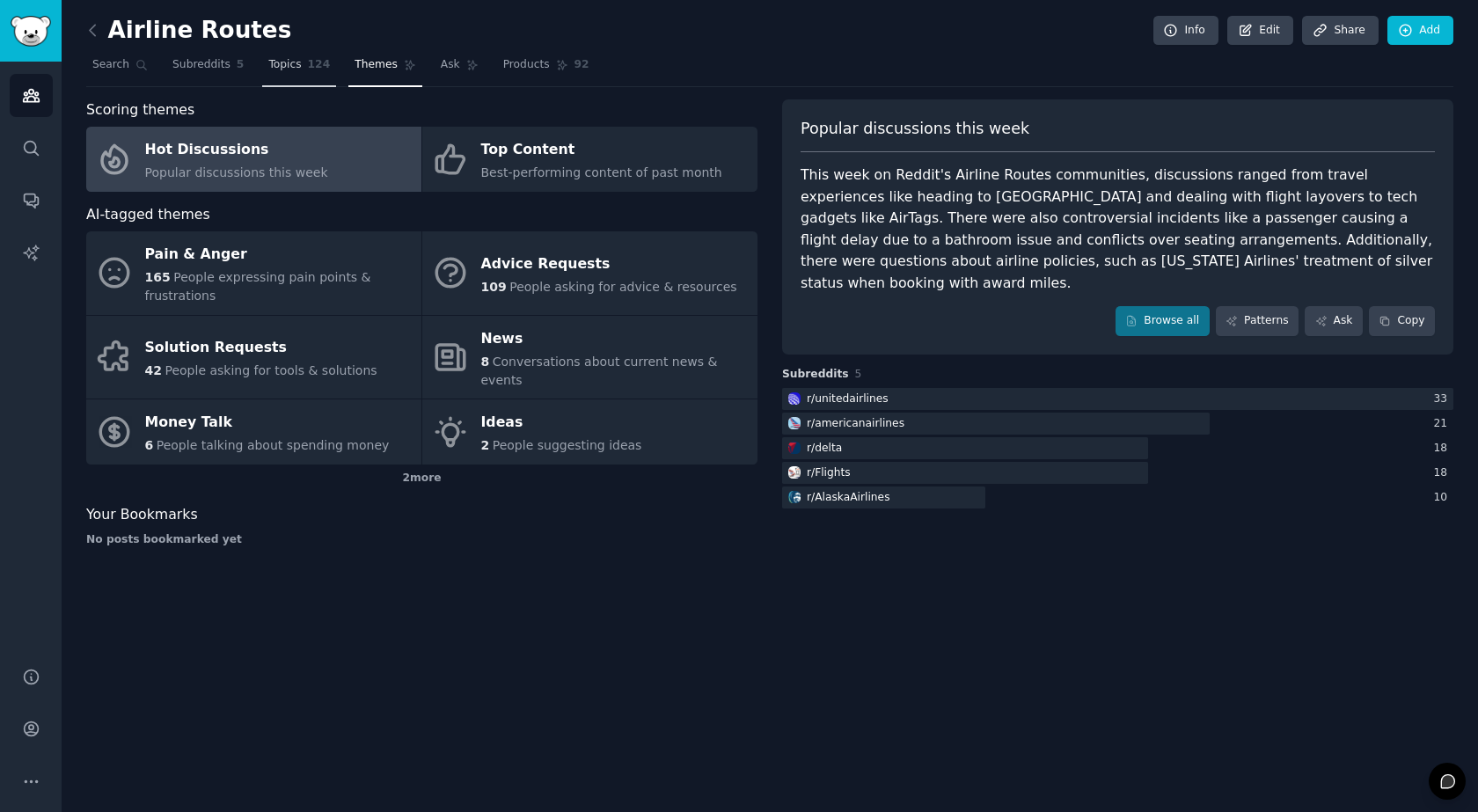
click at [268, 61] on span "Topics" at bounding box center [284, 64] width 32 height 16
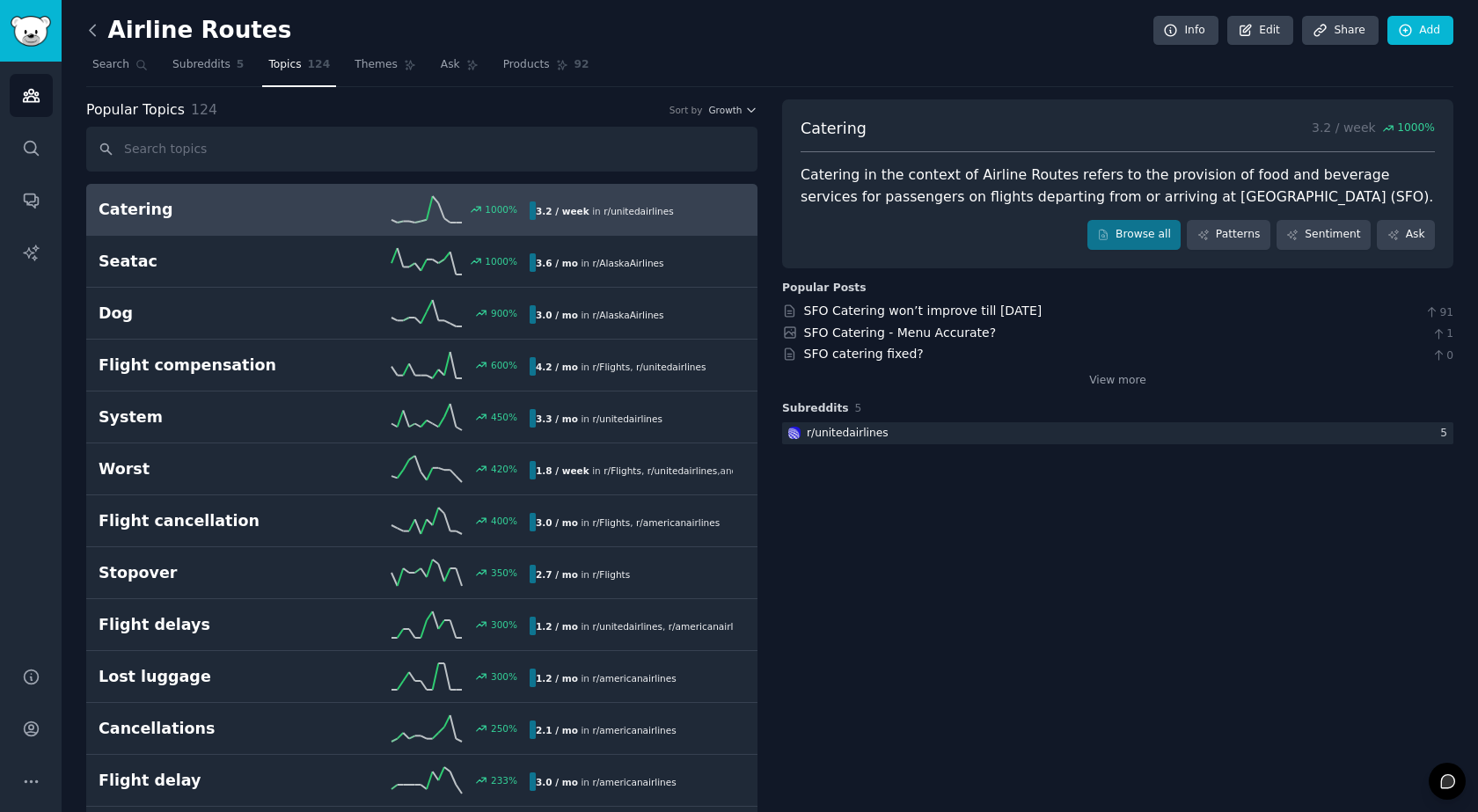
click at [87, 30] on icon at bounding box center [93, 30] width 18 height 18
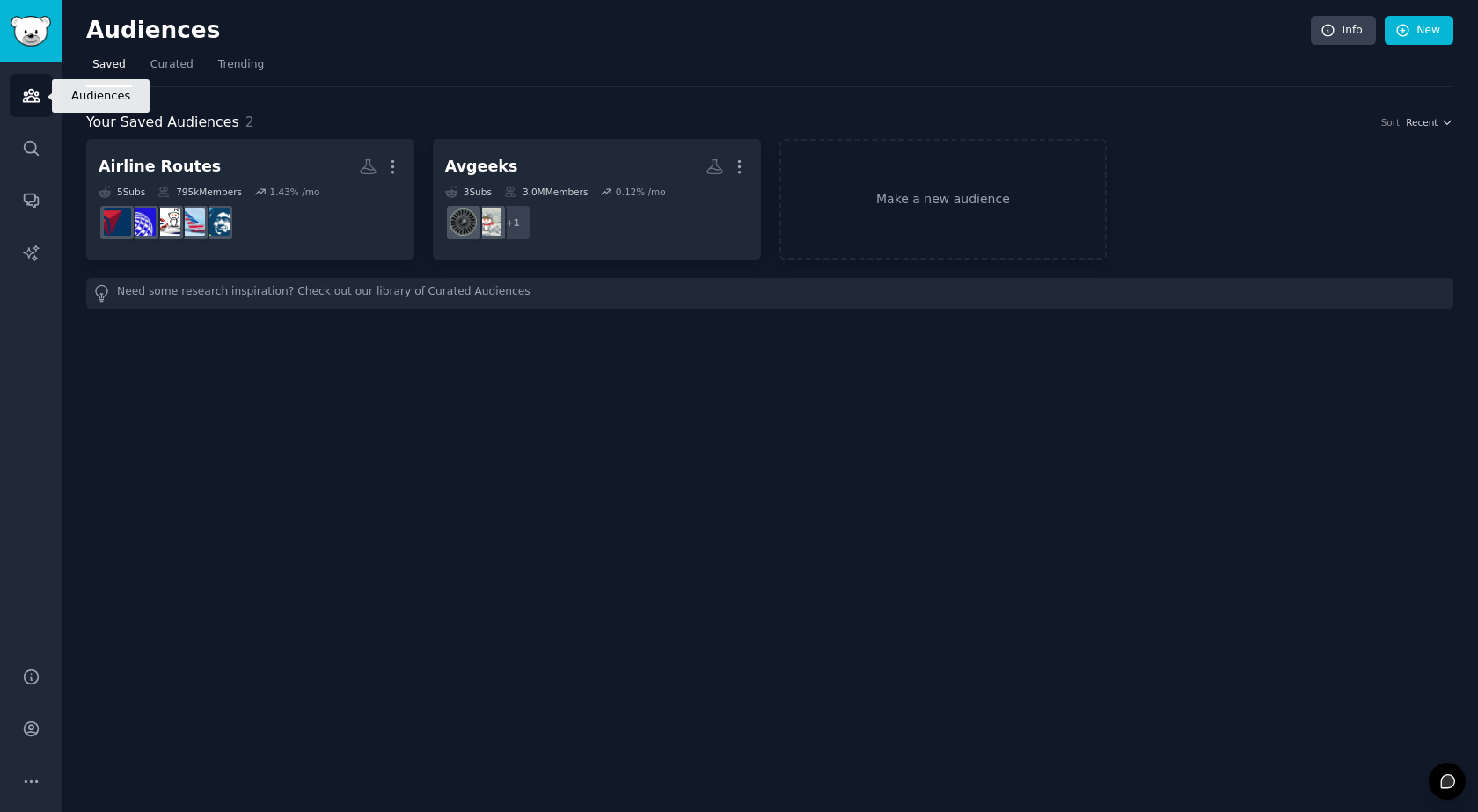
click at [27, 98] on icon "Sidebar" at bounding box center [30, 95] width 16 height 12
click at [924, 206] on link "Make a new audience" at bounding box center [944, 198] width 329 height 120
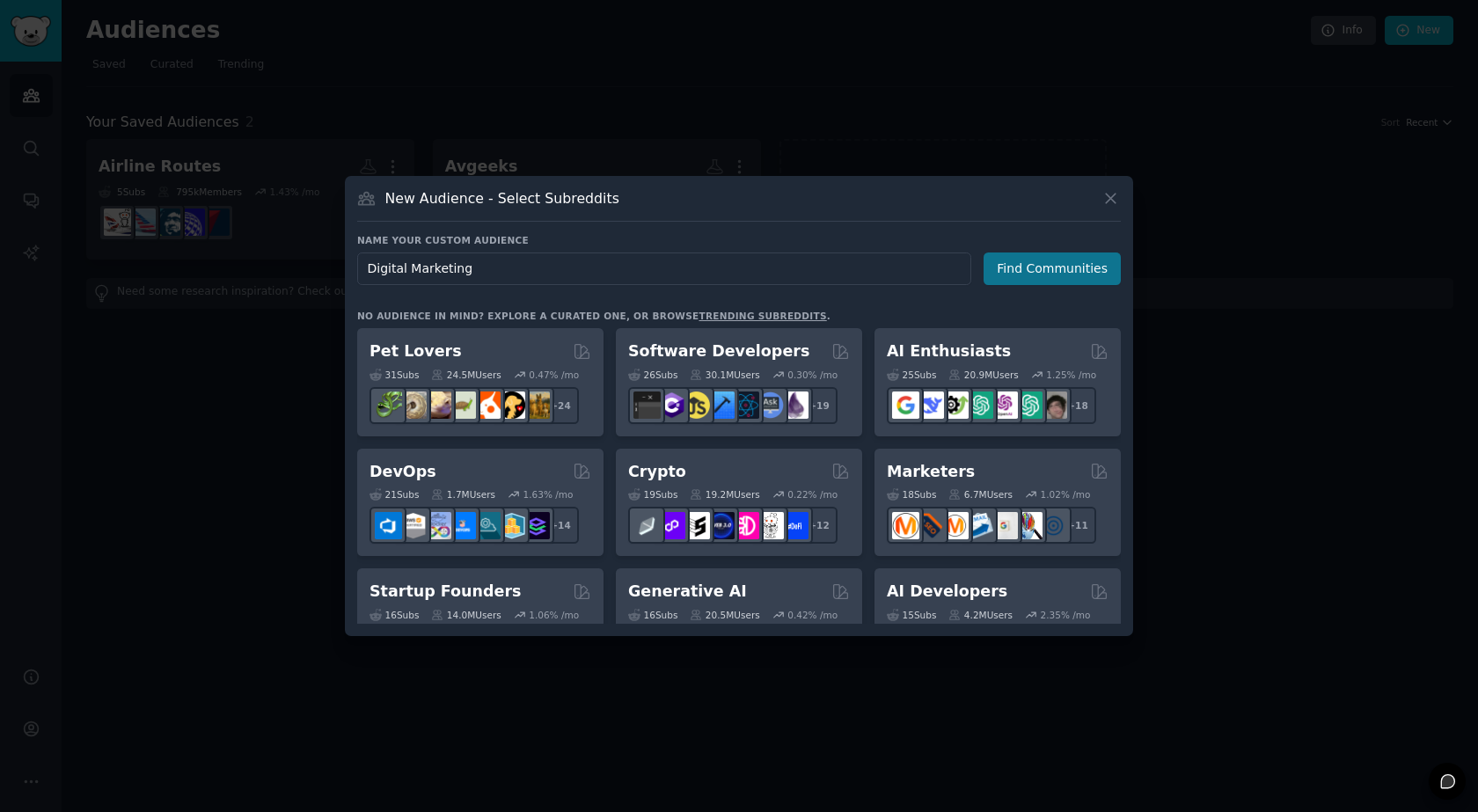
type input "Digital Marketing"
click at [1018, 280] on button "Find Communities" at bounding box center [1053, 268] width 138 height 32
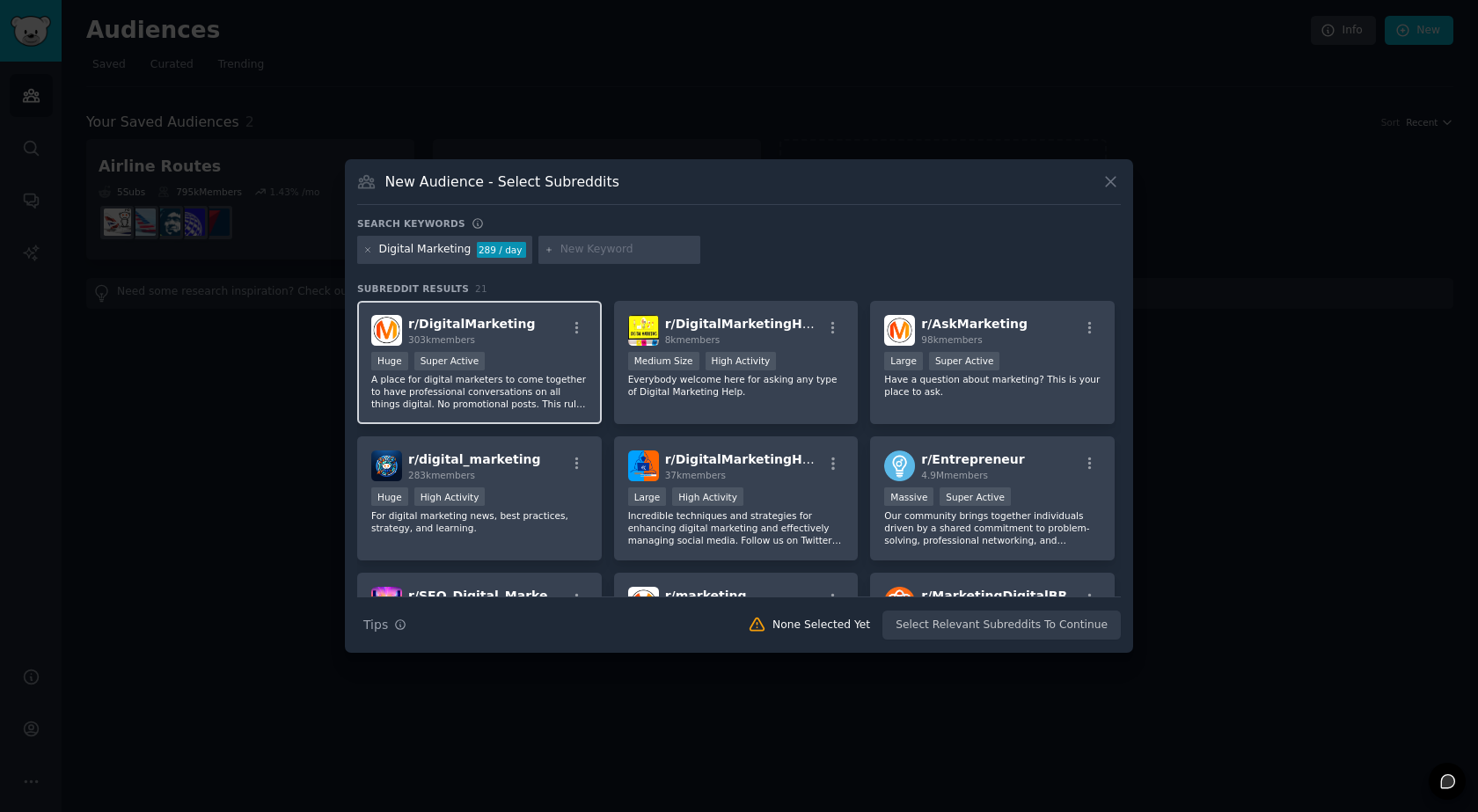
click at [547, 382] on p "A place for digital marketers to come together to have professional conversatio…" at bounding box center [479, 391] width 217 height 37
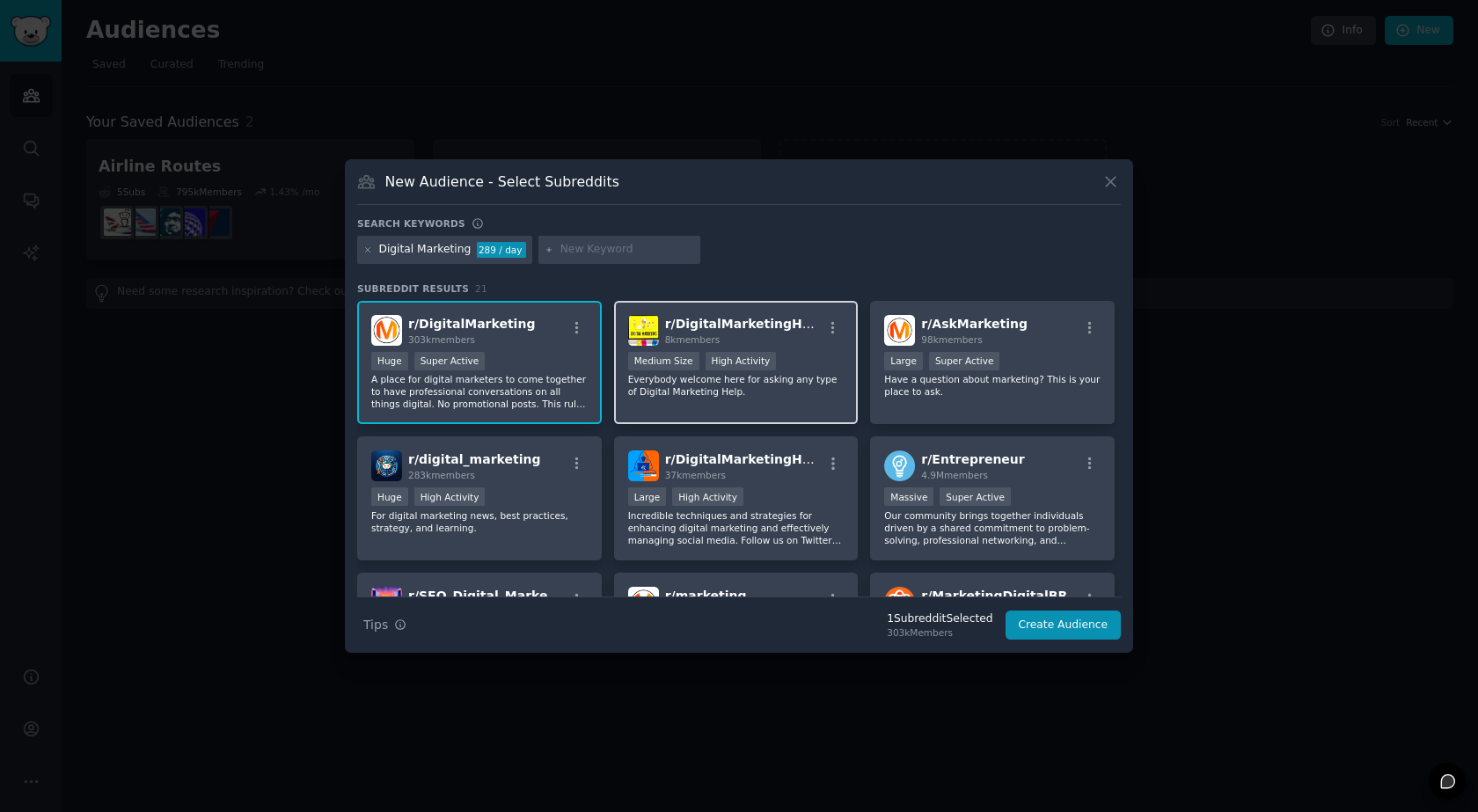
click at [749, 397] on p "Everybody welcome here for asking any type of Digital Marketing Help." at bounding box center [736, 384] width 217 height 25
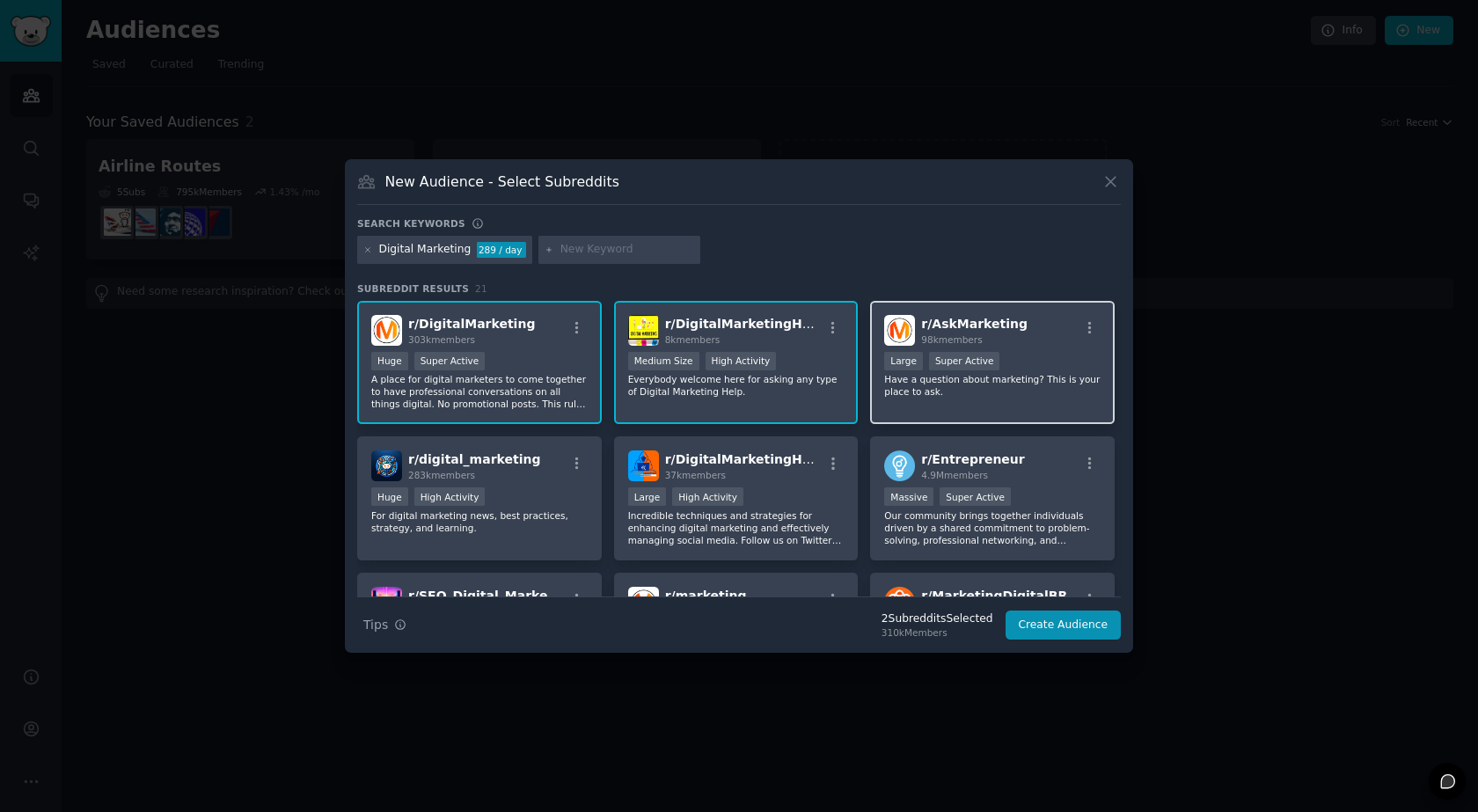
click at [941, 394] on p "Have a question about marketing? This is your place to ask." at bounding box center [992, 384] width 217 height 25
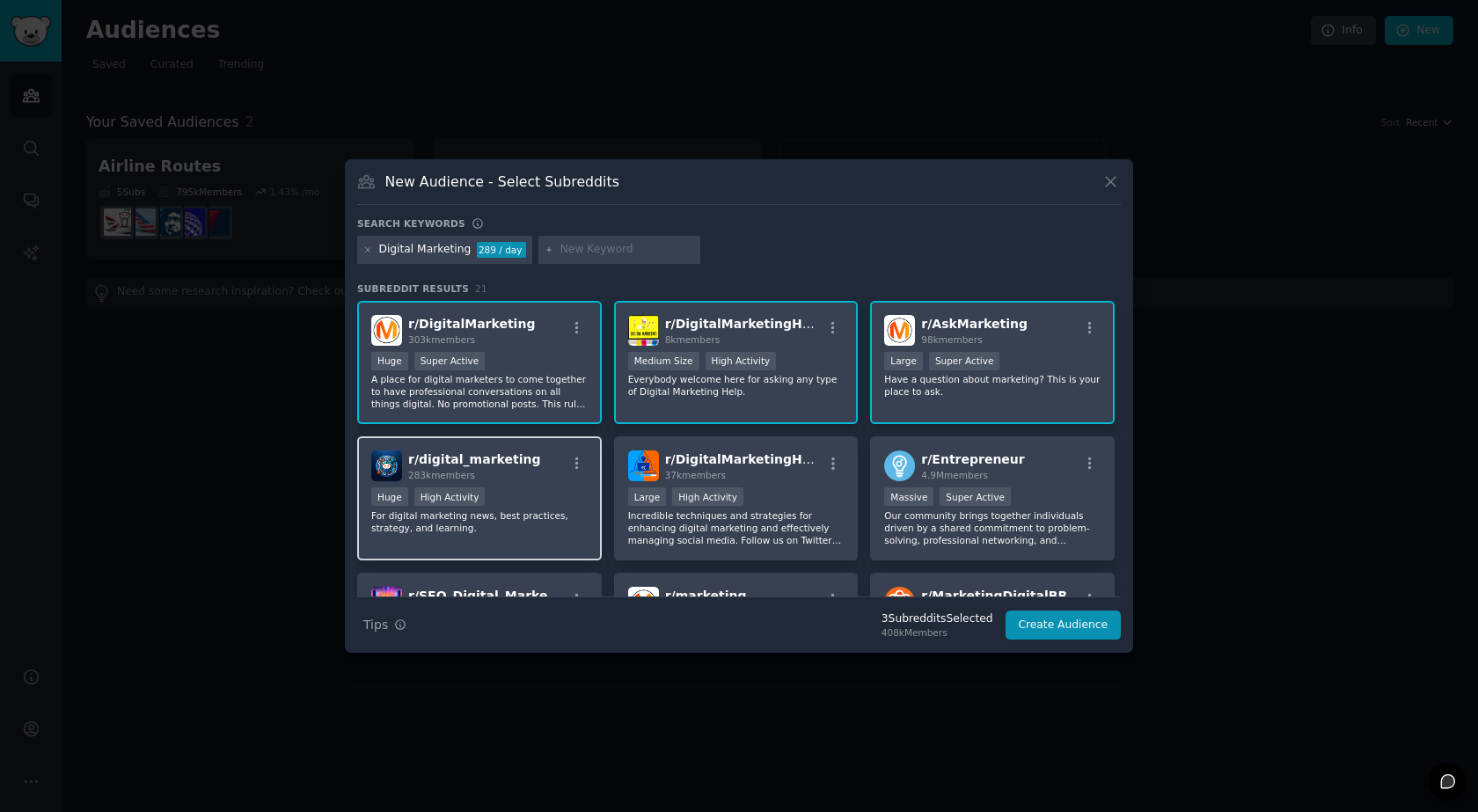
click at [553, 544] on div "r/ digital_marketing 283k members Huge High Activity For digital marketing news…" at bounding box center [479, 497] width 244 height 124
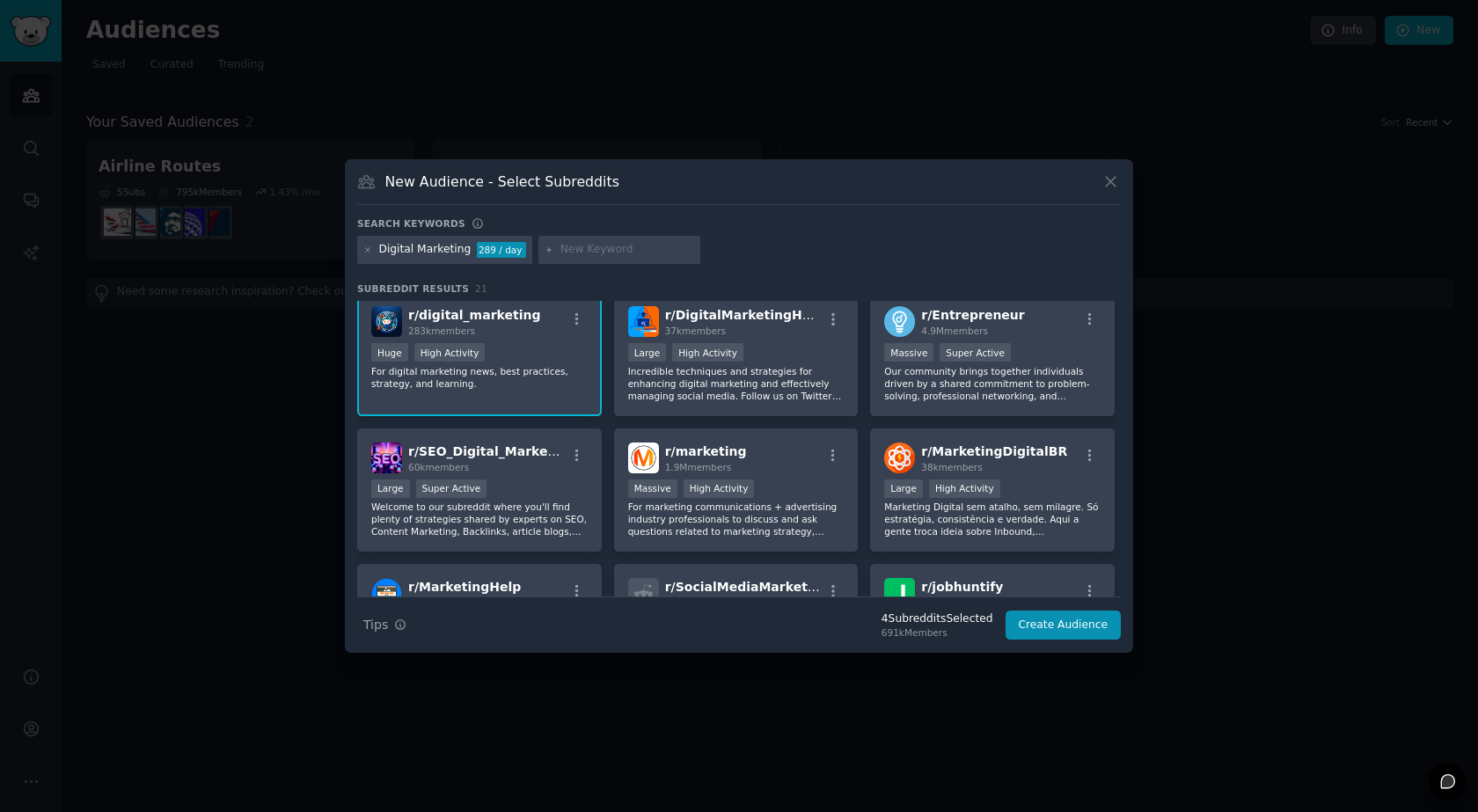
scroll to position [176, 0]
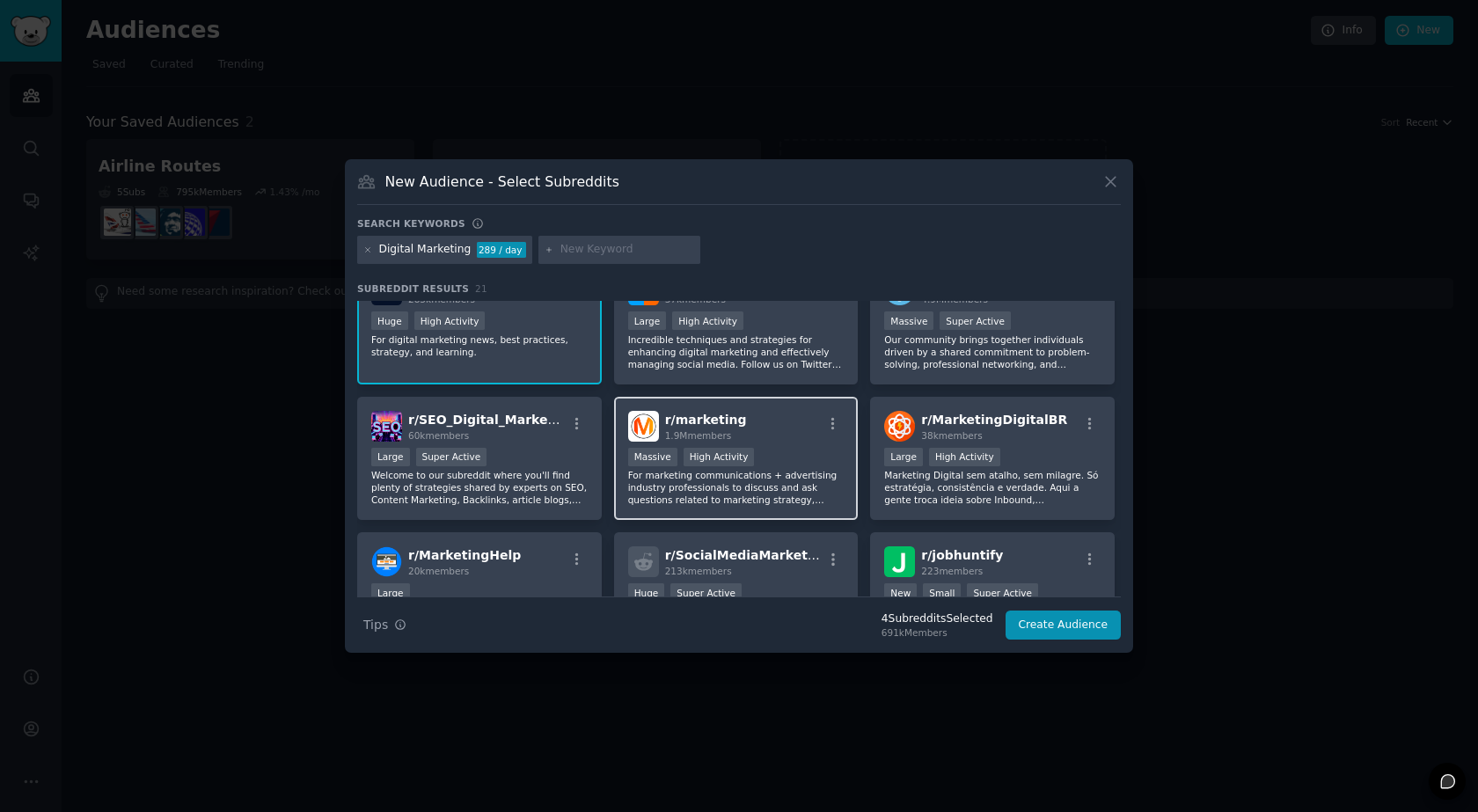
click at [809, 500] on p "For marketing communications + advertising industry professionals to discuss an…" at bounding box center [736, 487] width 217 height 37
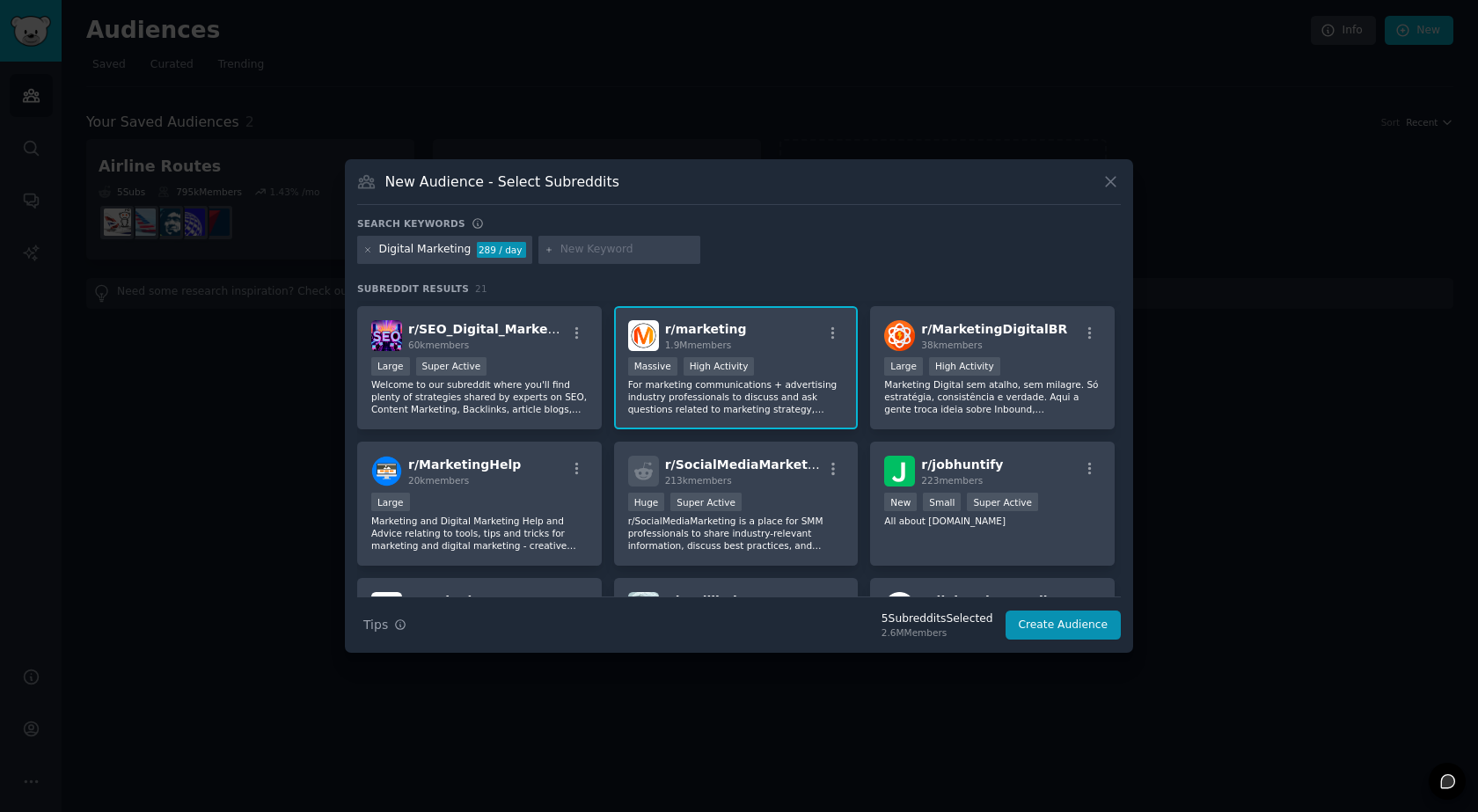
scroll to position [351, 0]
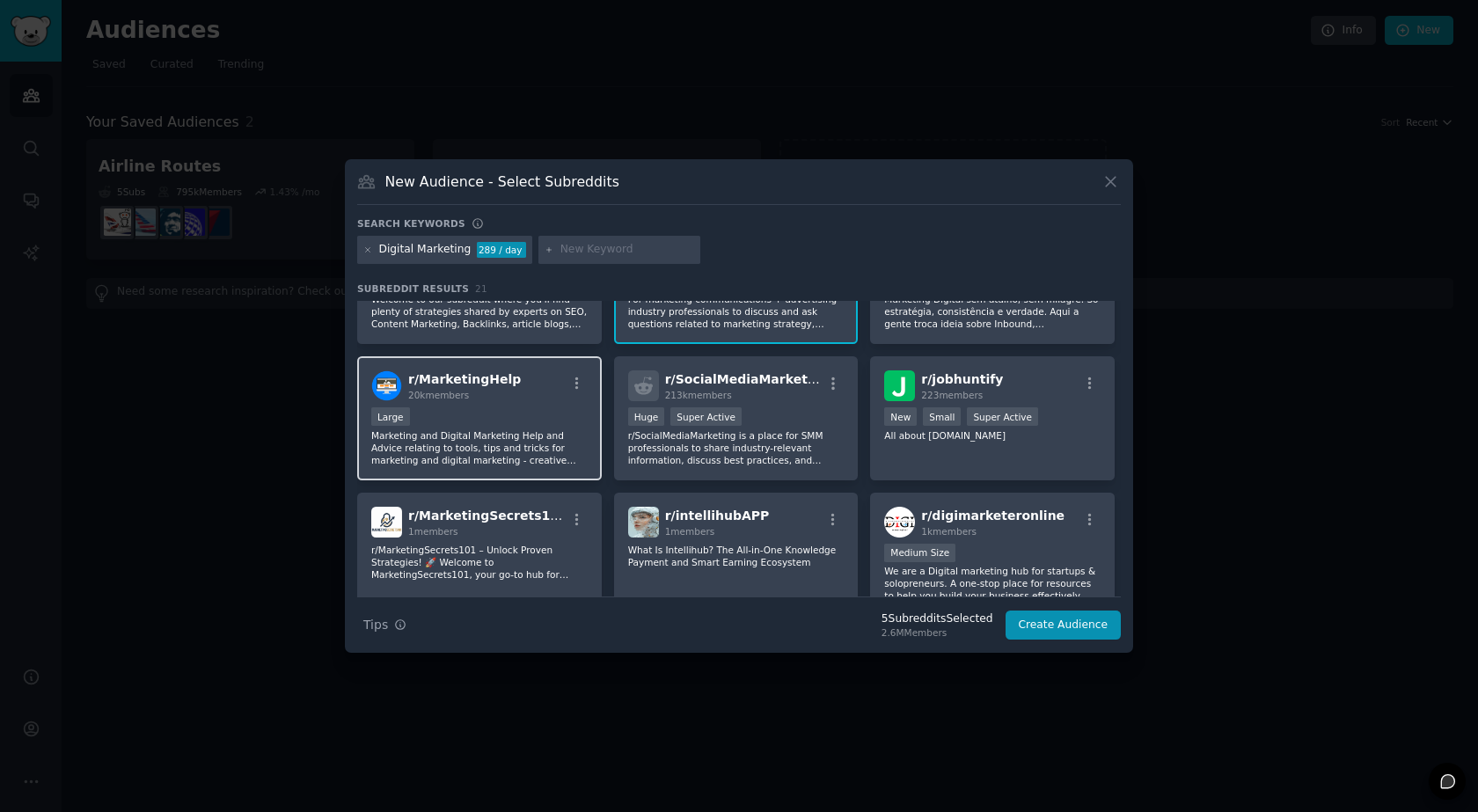
click at [490, 446] on p "Marketing and Digital Marketing Help and Advice relating to tools, tips and tri…" at bounding box center [479, 448] width 217 height 37
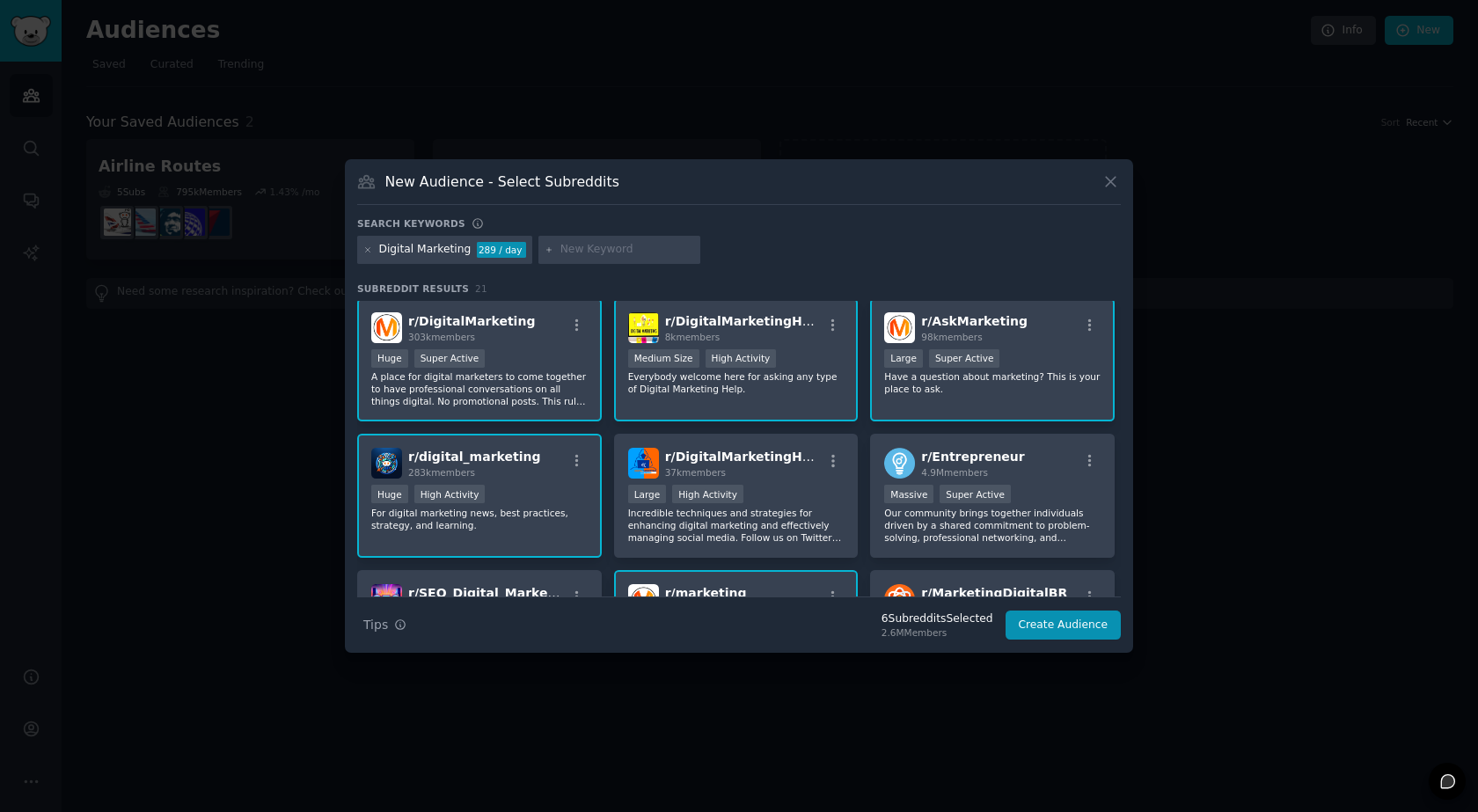
scroll to position [1, 0]
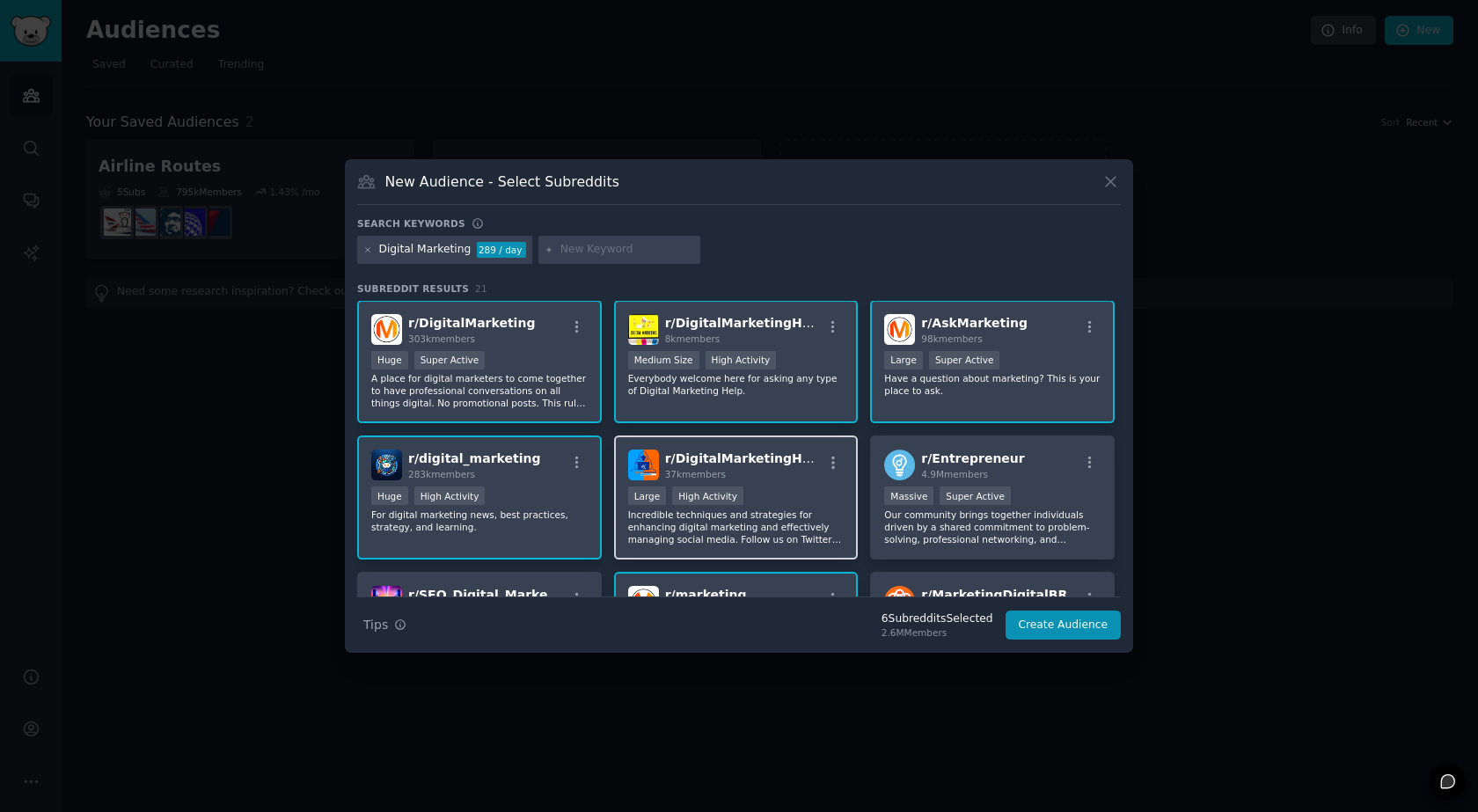
click at [823, 521] on p "Incredible techniques and strategies for enhancing digital marketing and effect…" at bounding box center [736, 527] width 217 height 37
click at [1077, 628] on button "Create Audience" at bounding box center [1064, 625] width 117 height 30
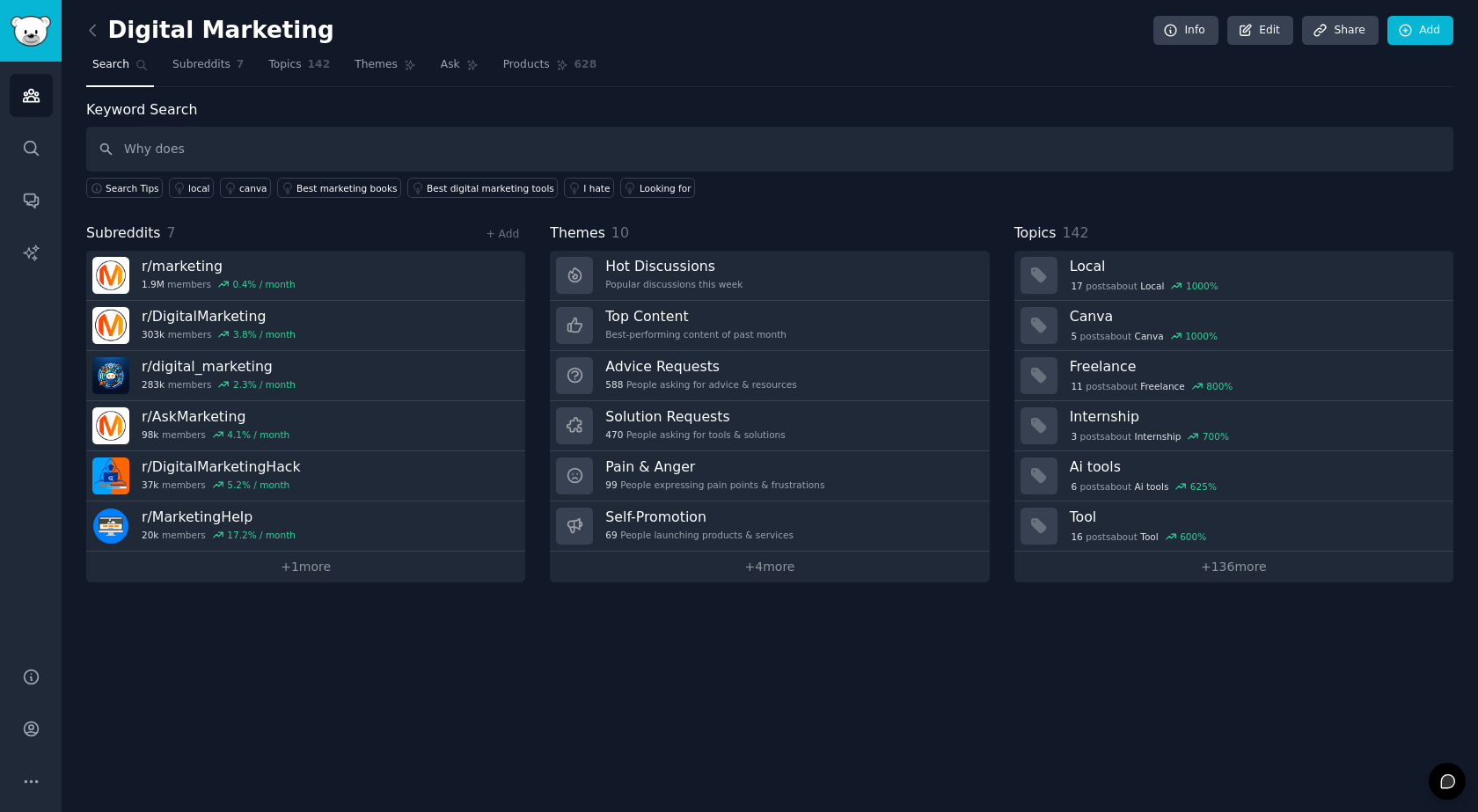
type input "Why does"
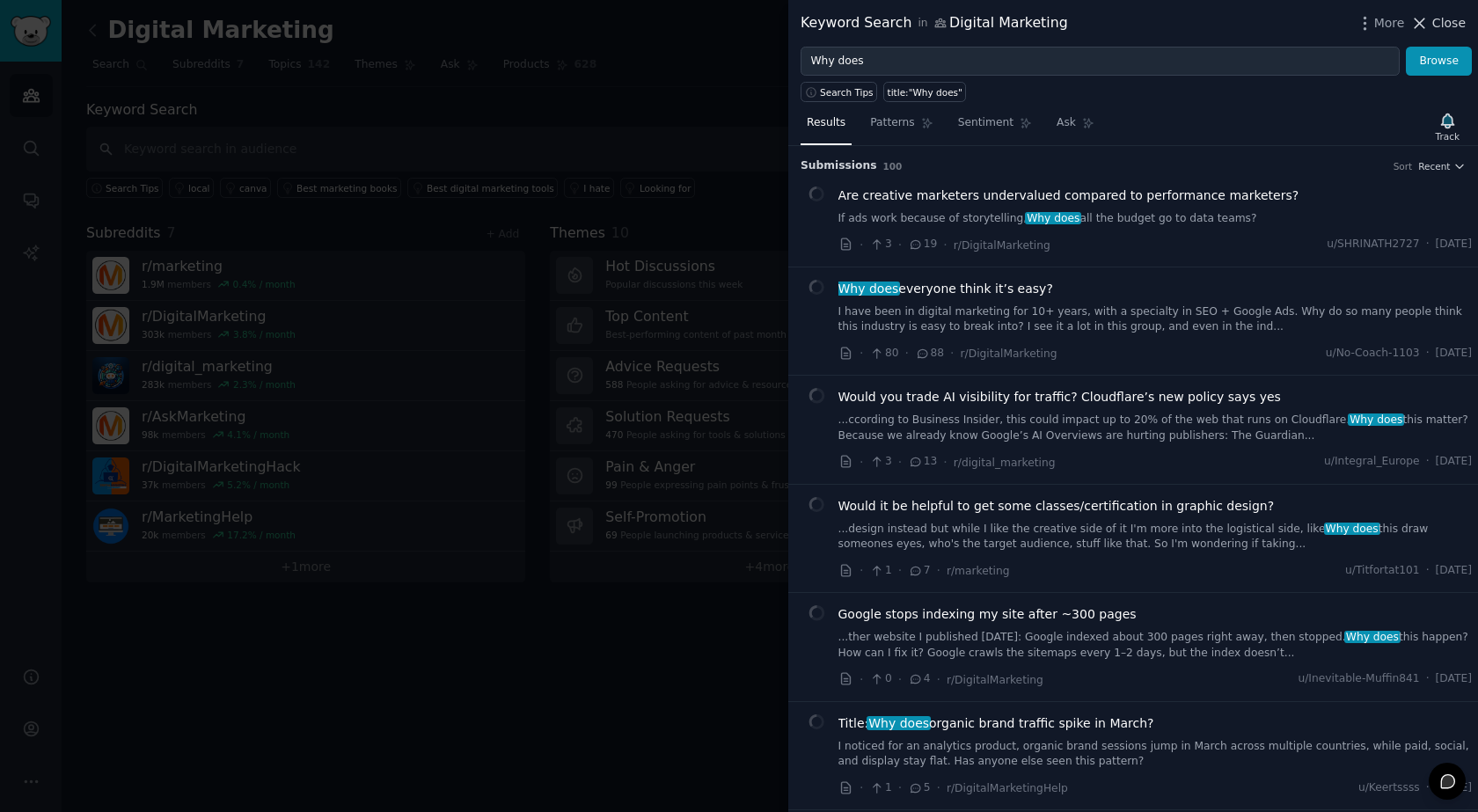
click at [1455, 23] on span "Close" at bounding box center [1449, 23] width 33 height 18
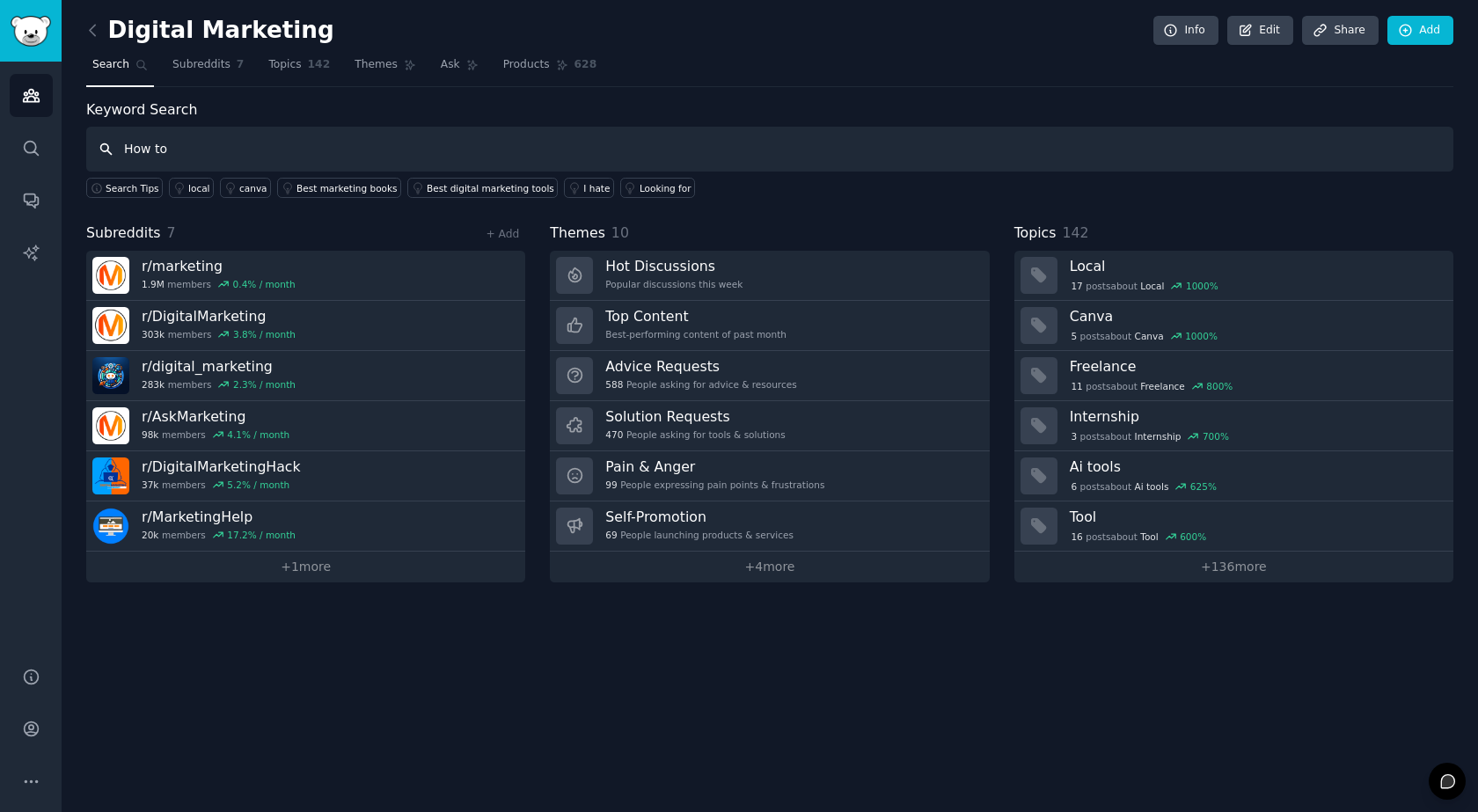
type input "How to"
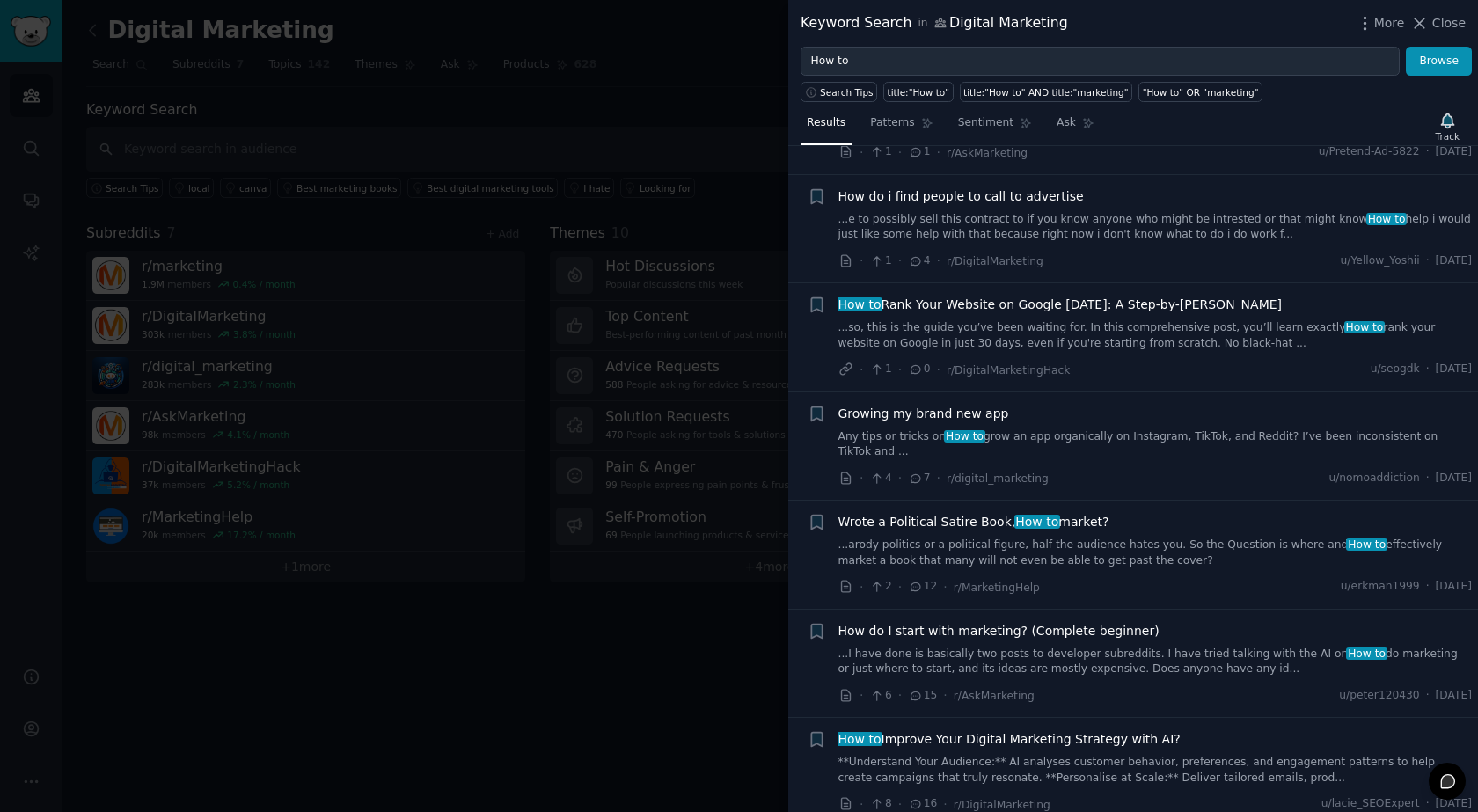
scroll to position [1583, 0]
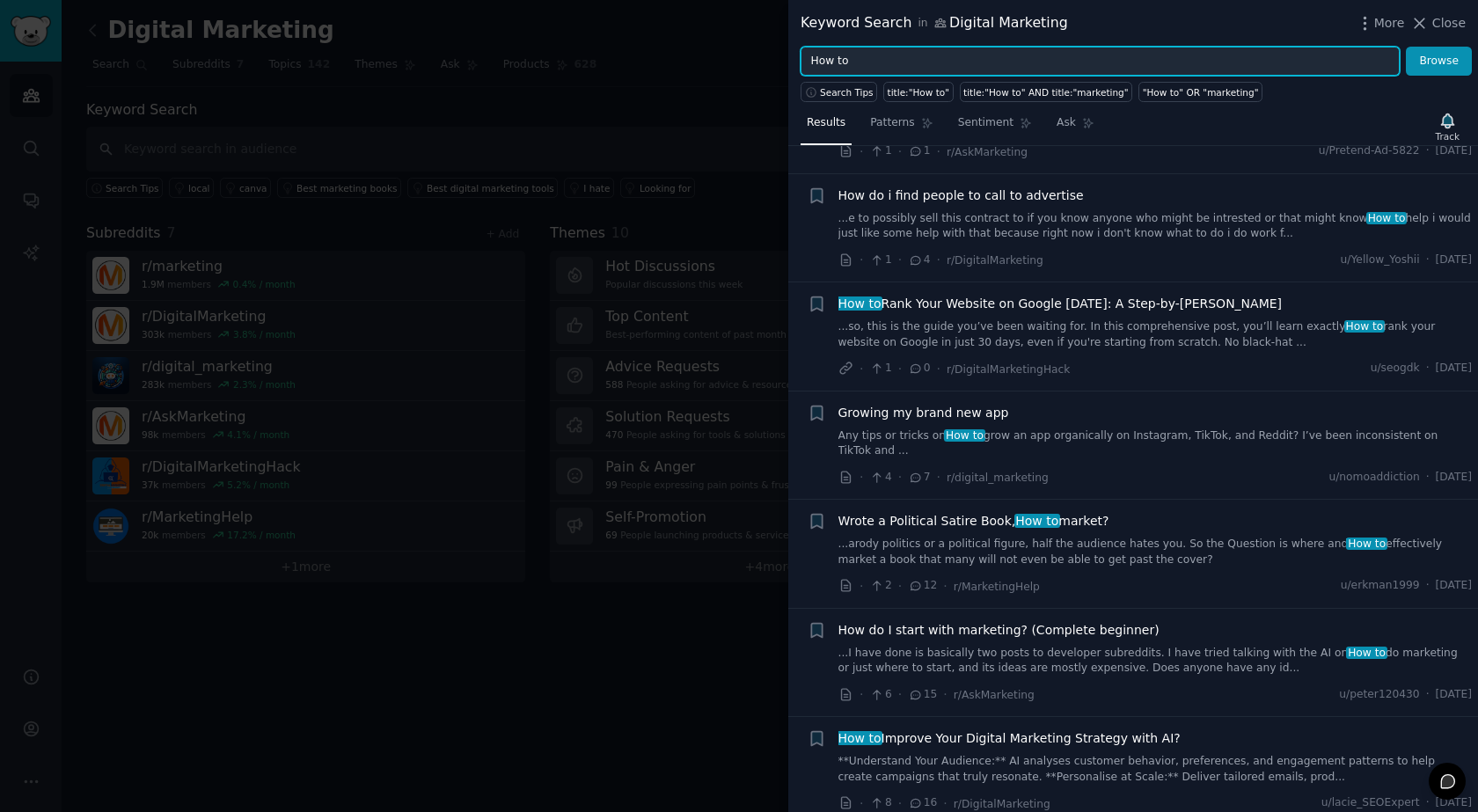
click at [855, 61] on input "How to" at bounding box center [1100, 61] width 599 height 30
type input "How do i"
click at [1406, 47] on button "Browse" at bounding box center [1439, 61] width 66 height 30
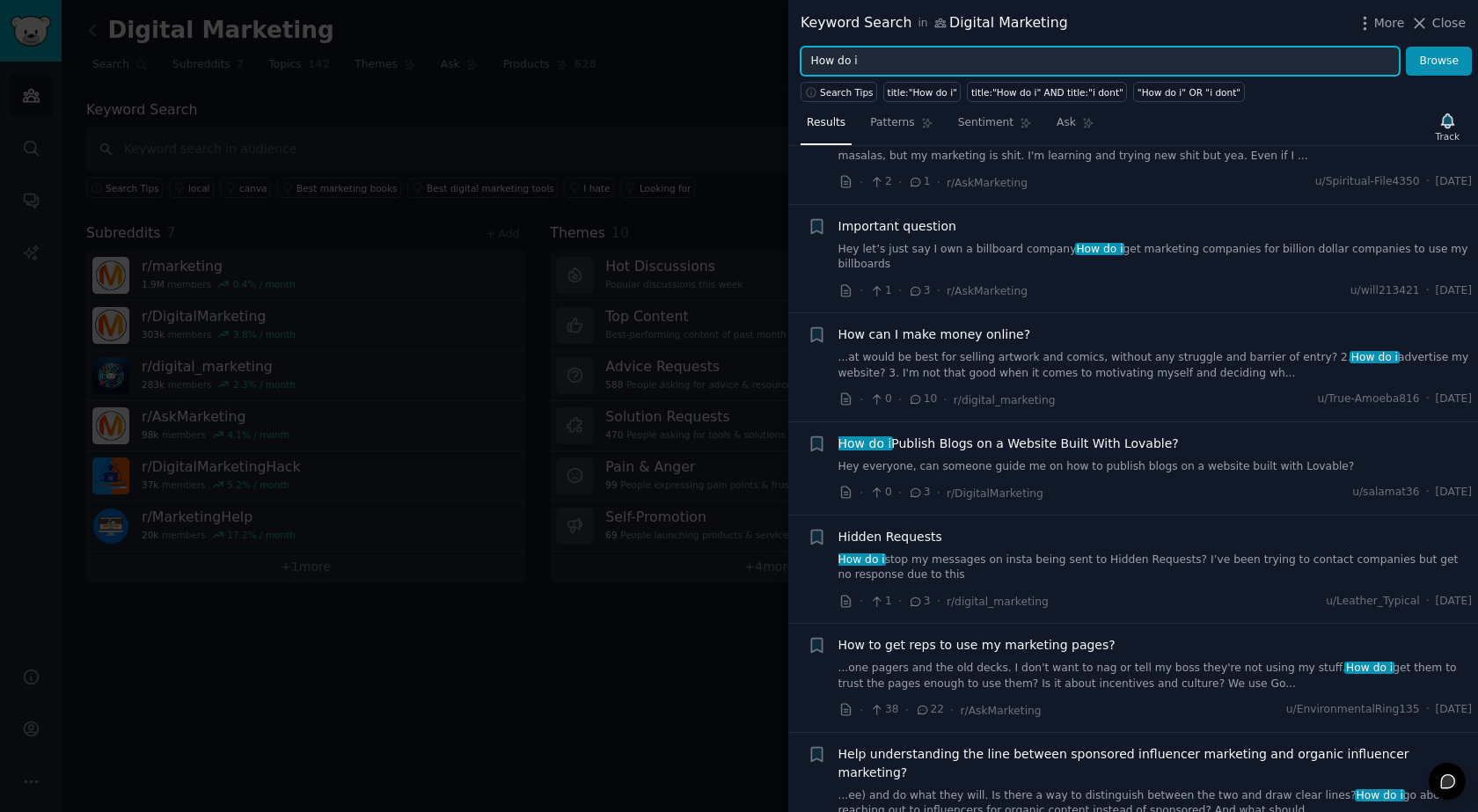
scroll to position [2726, 0]
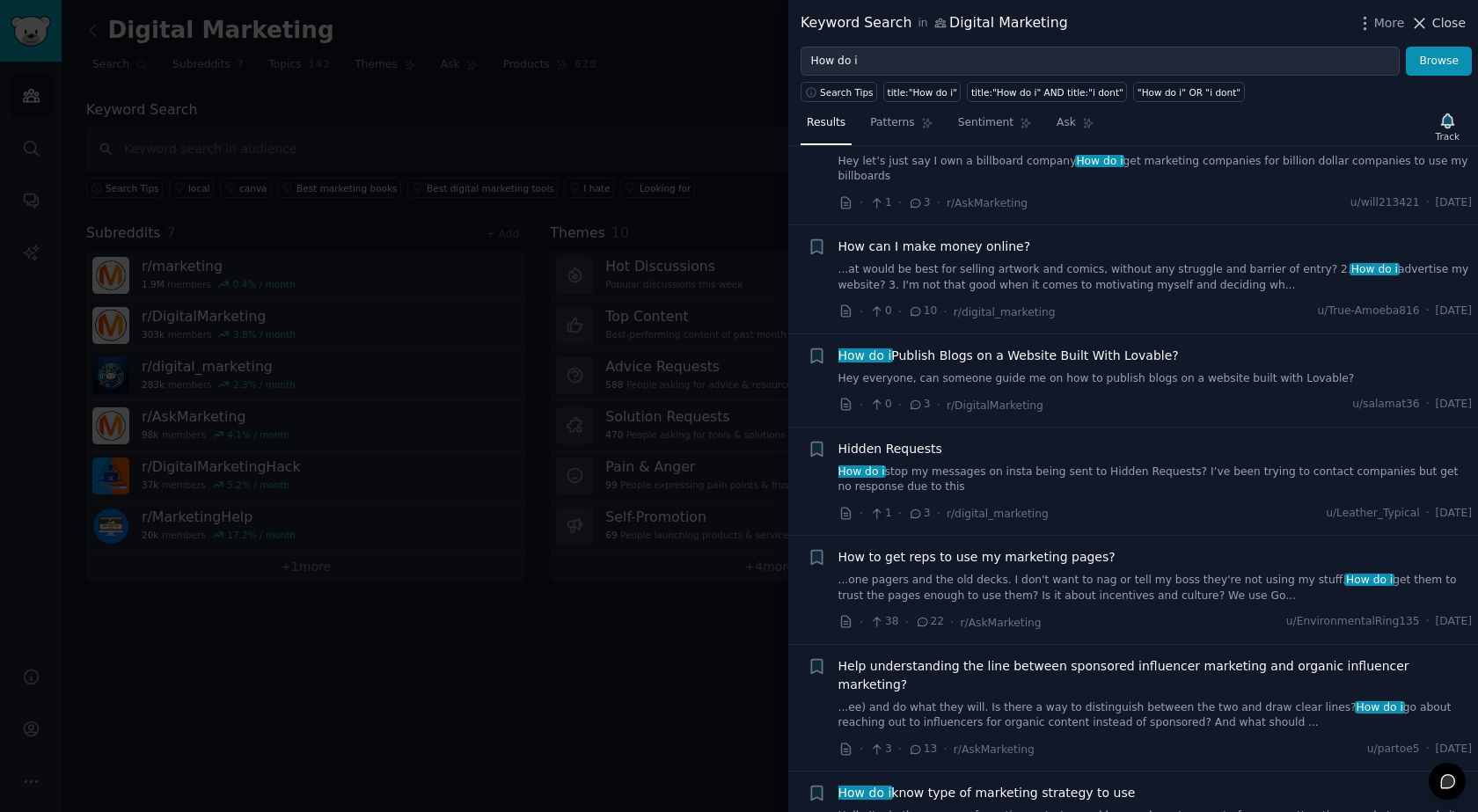
click at [1460, 21] on span "Close" at bounding box center [1449, 23] width 33 height 18
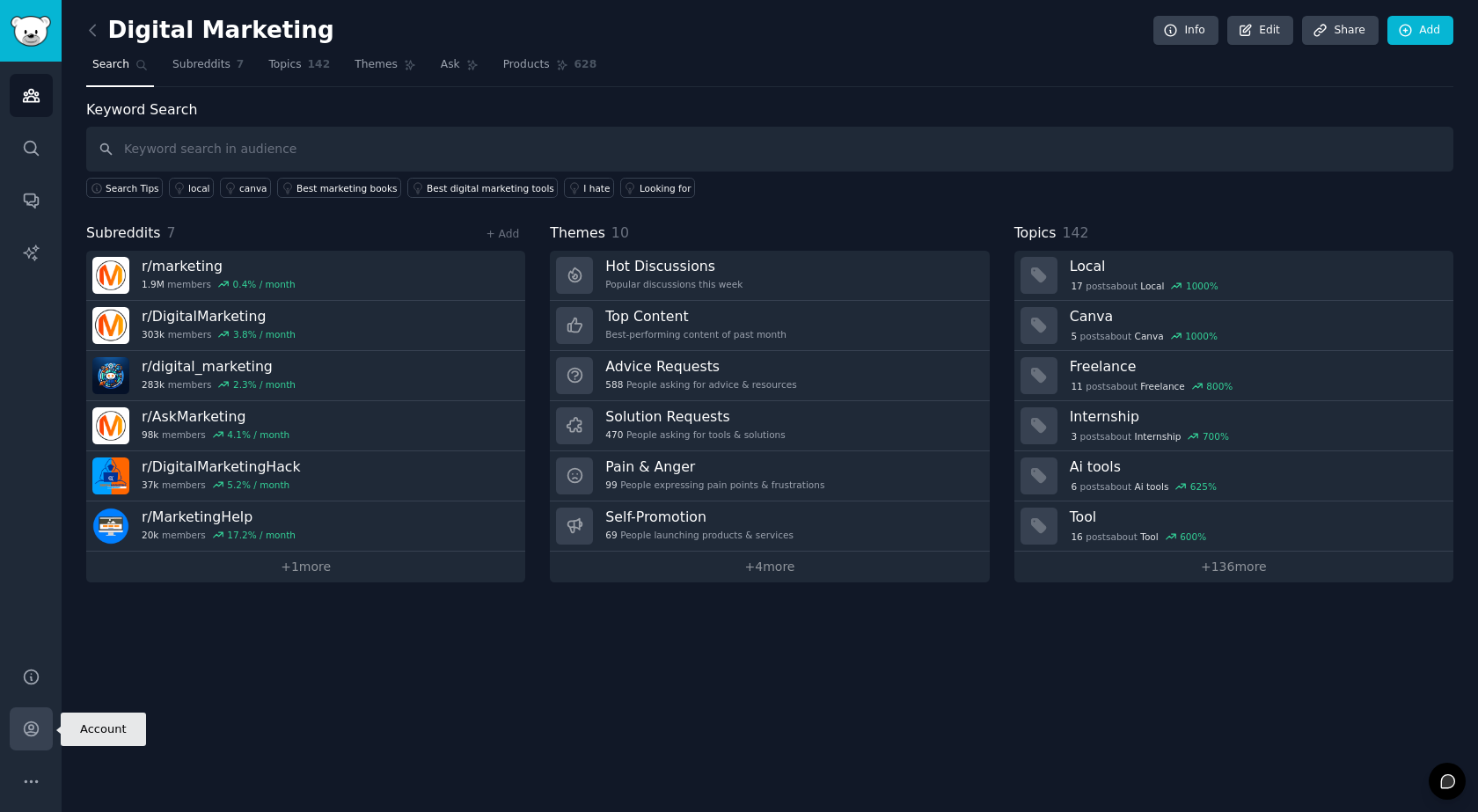
click at [32, 717] on link "Account" at bounding box center [31, 729] width 43 height 43
